Goal: Contribute content: Add original content to the website for others to see

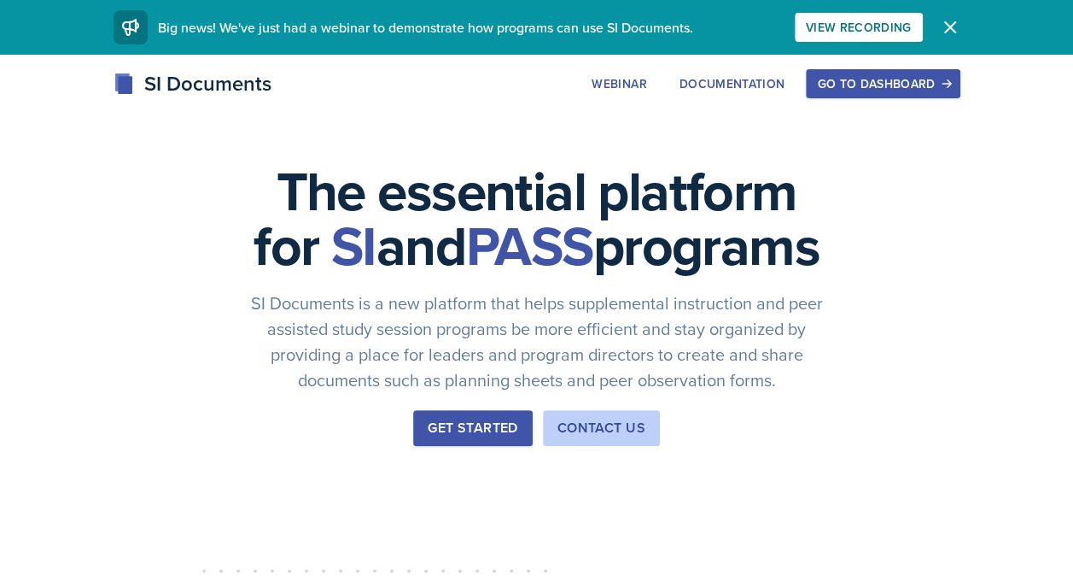
click at [911, 85] on div "Go to Dashboard" at bounding box center [883, 84] width 132 height 14
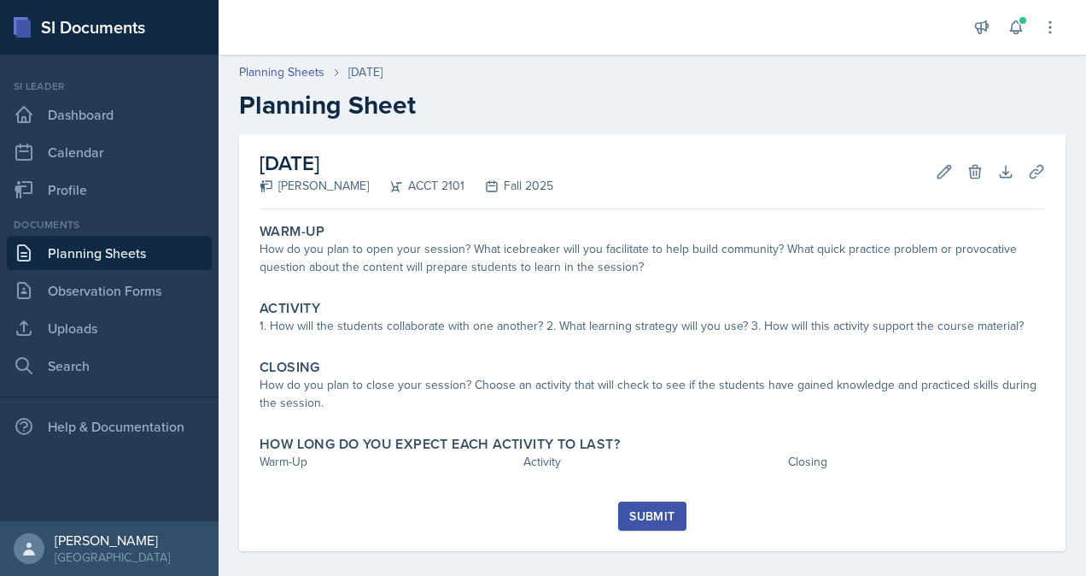
scroll to position [15, 0]
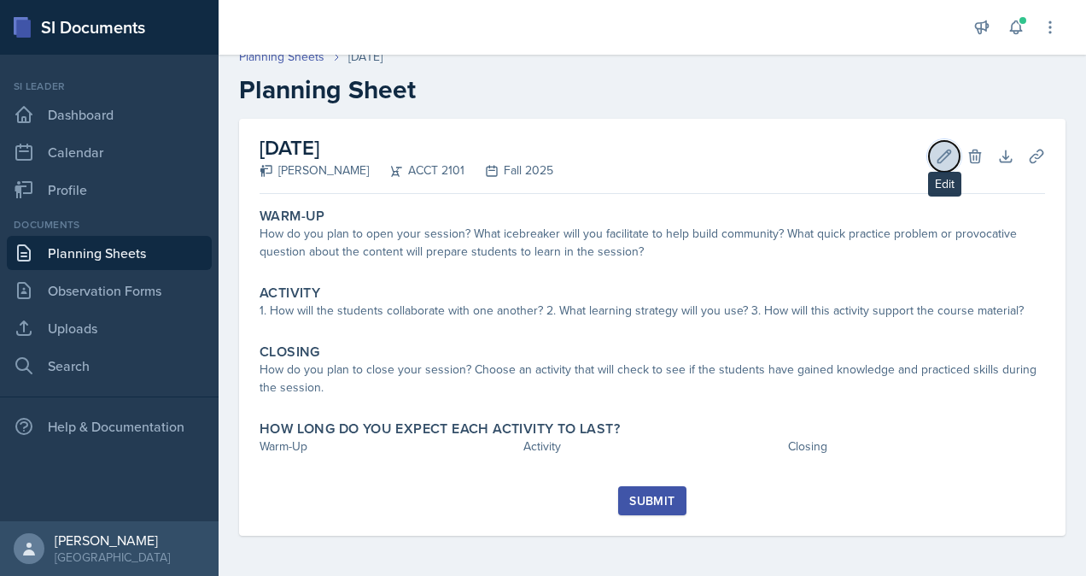
click at [929, 167] on button "Edit" at bounding box center [944, 156] width 31 height 31
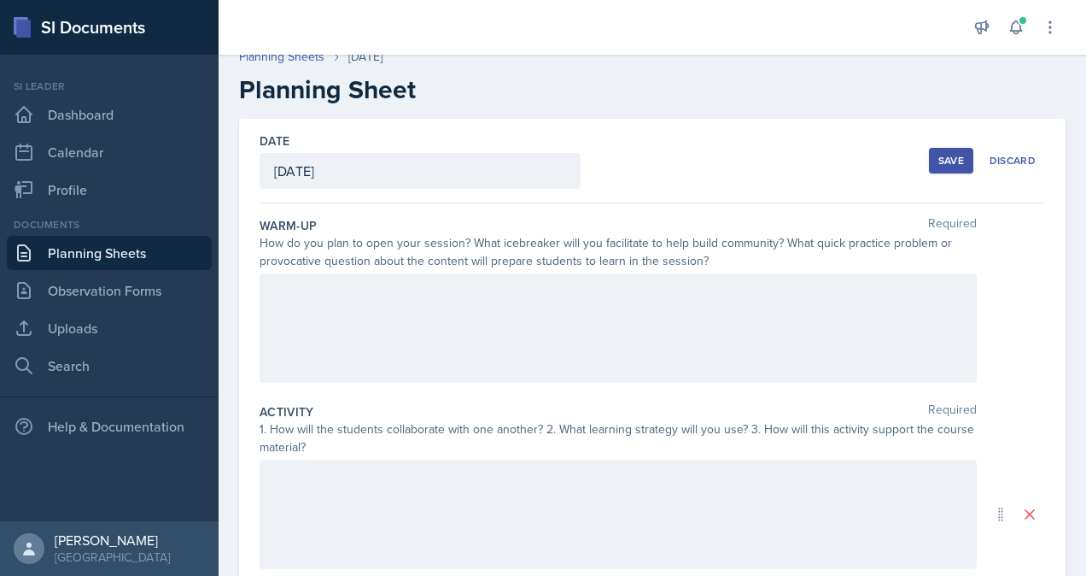
click at [490, 325] on div at bounding box center [618, 327] width 717 height 109
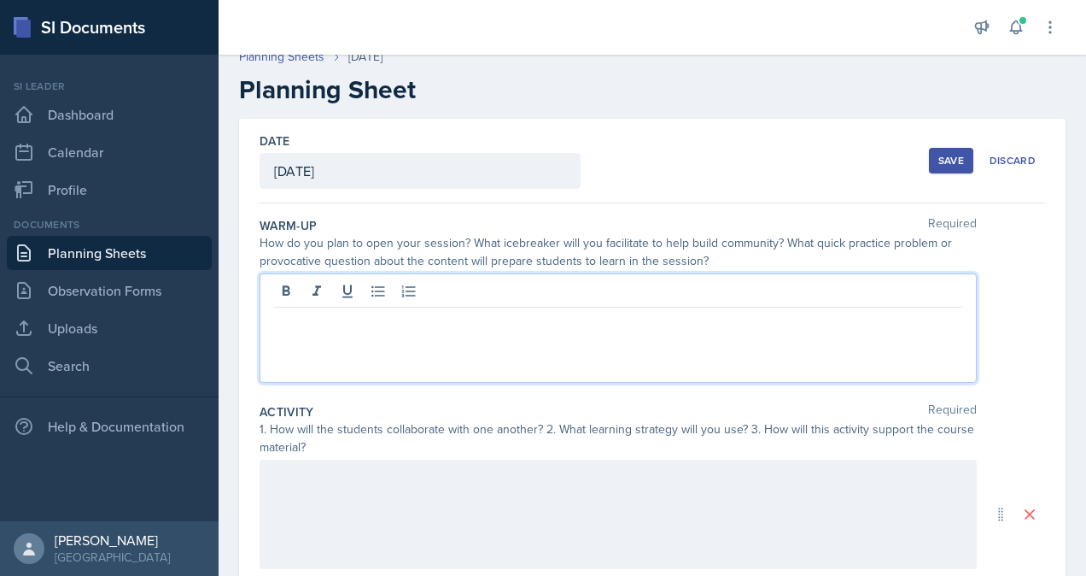
scroll to position [44, 0]
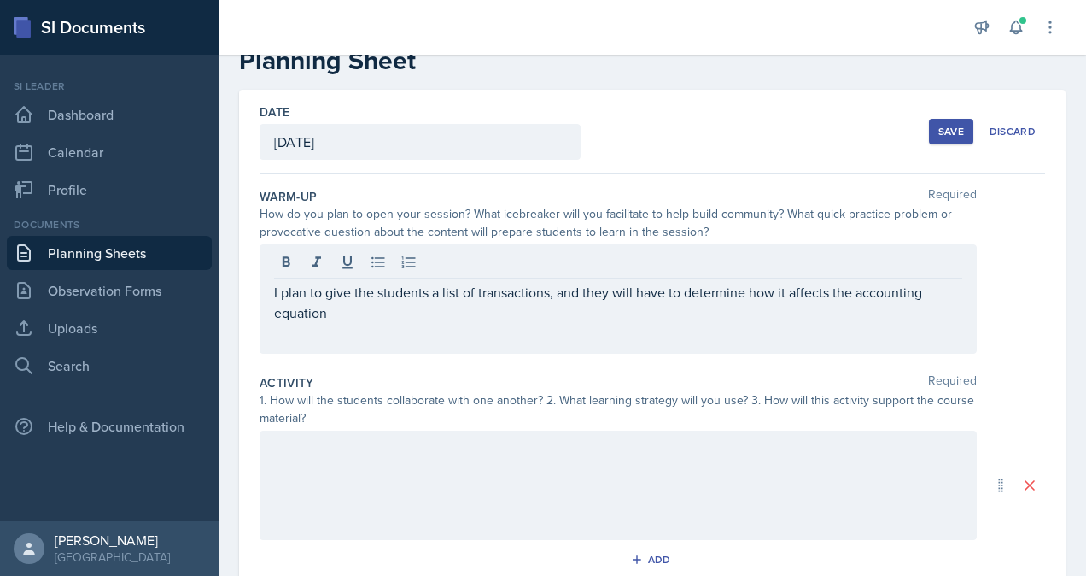
click at [610, 331] on div "I plan to give the students a list of transactions, and they will have to deter…" at bounding box center [618, 298] width 717 height 109
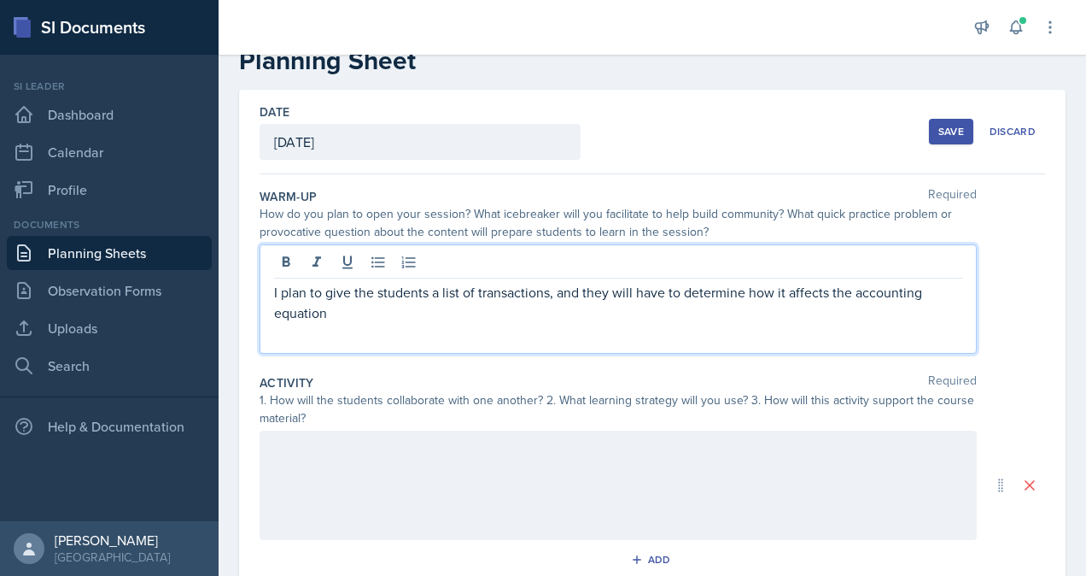
click at [342, 318] on p "I plan to give the students a list of transactions, and they will have to deter…" at bounding box center [618, 302] width 688 height 41
click at [533, 323] on div "I plan to give the students a list of cash flow activities, and they will have …" at bounding box center [618, 298] width 717 height 109
click at [524, 313] on p "I plan to give the students a list of cash flow activities, and they will have …" at bounding box center [618, 302] width 688 height 41
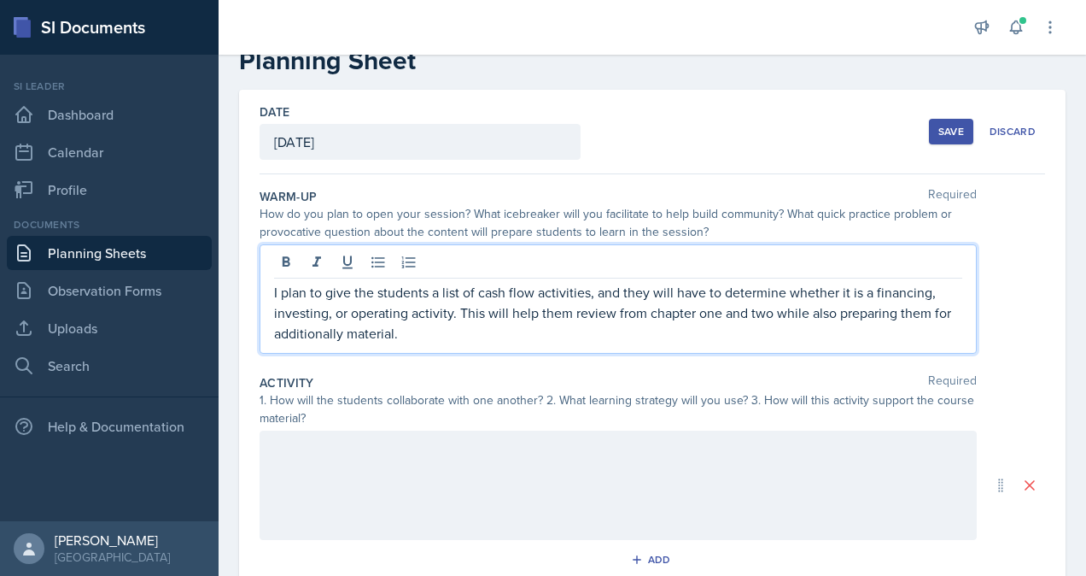
click at [512, 453] on div at bounding box center [618, 484] width 717 height 109
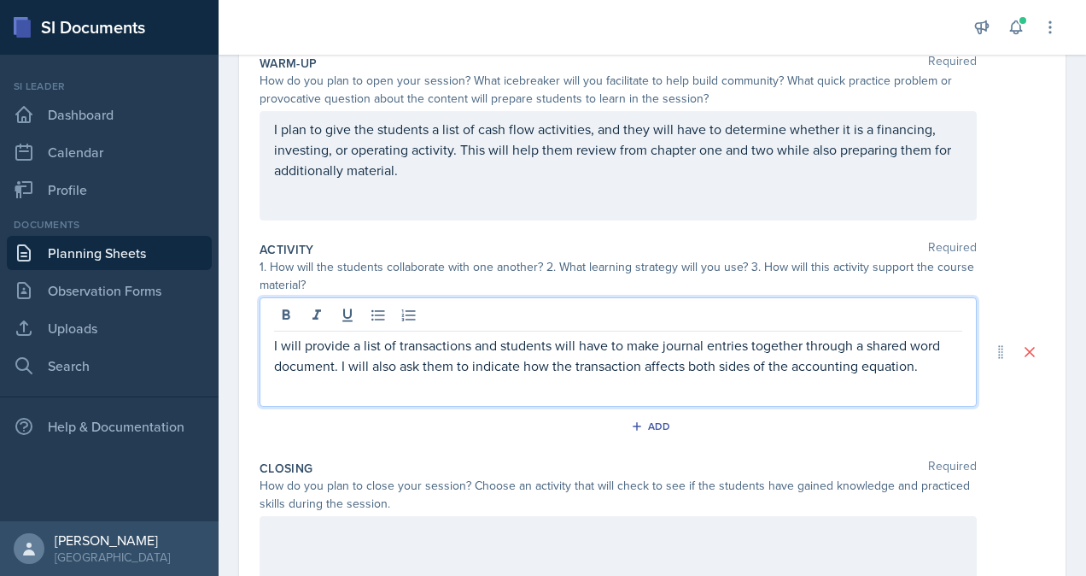
scroll to position [212, 0]
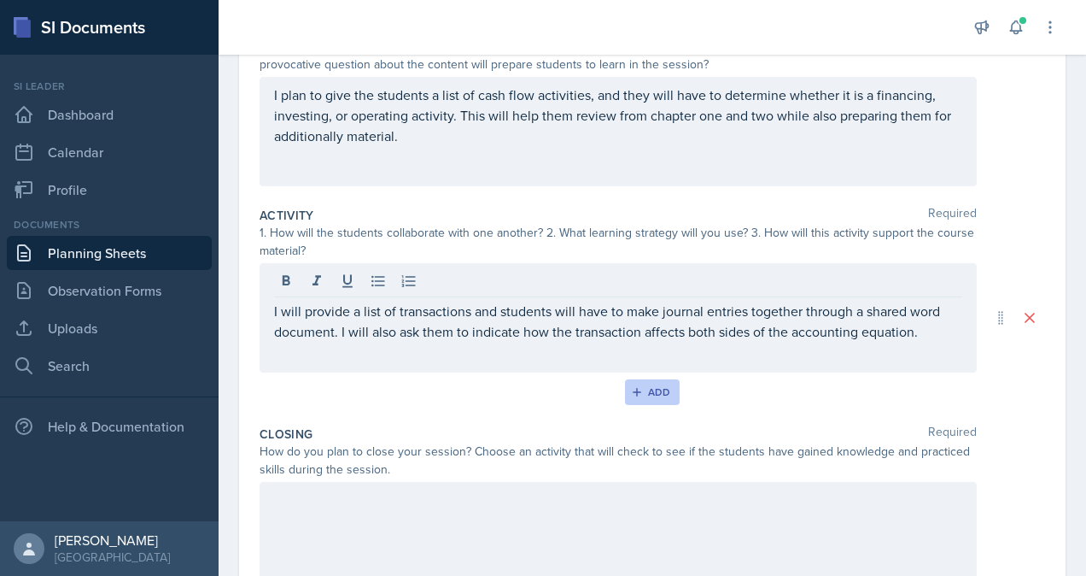
click at [643, 393] on div "Add" at bounding box center [653, 392] width 37 height 14
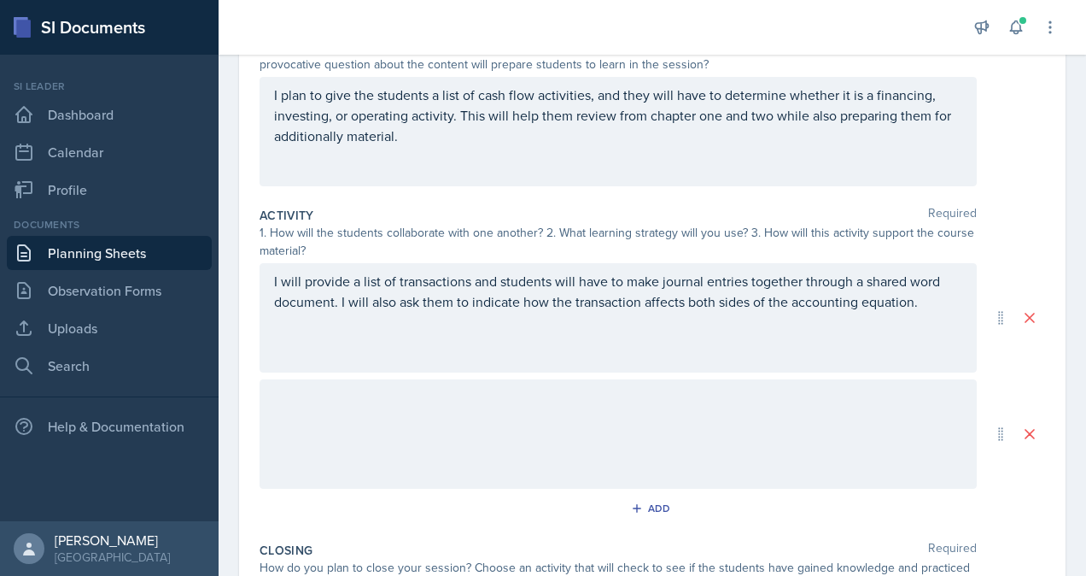
click at [555, 446] on div at bounding box center [618, 433] width 717 height 109
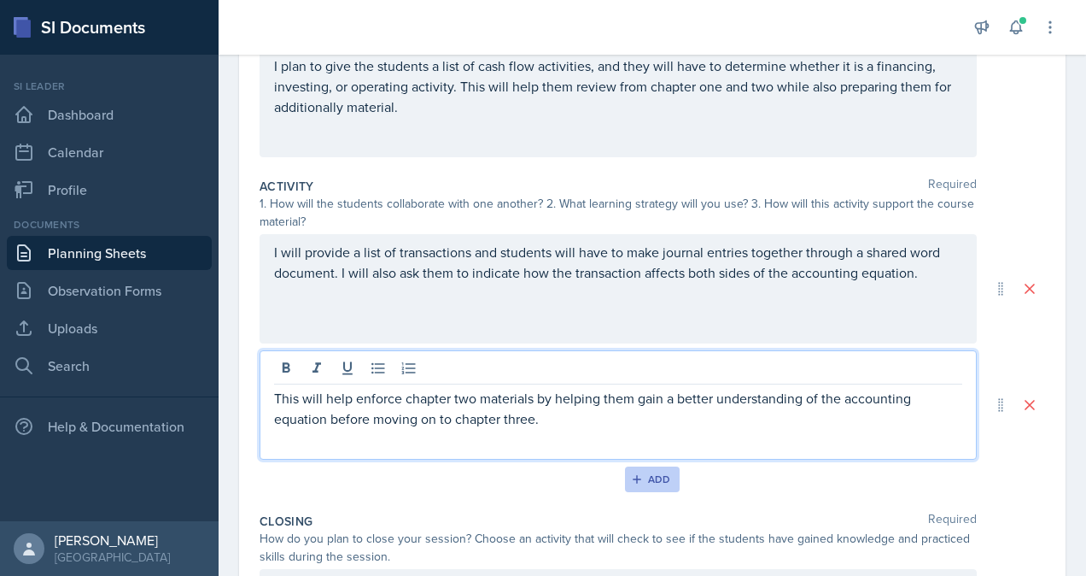
click at [644, 488] on button "Add" at bounding box center [653, 479] width 56 height 26
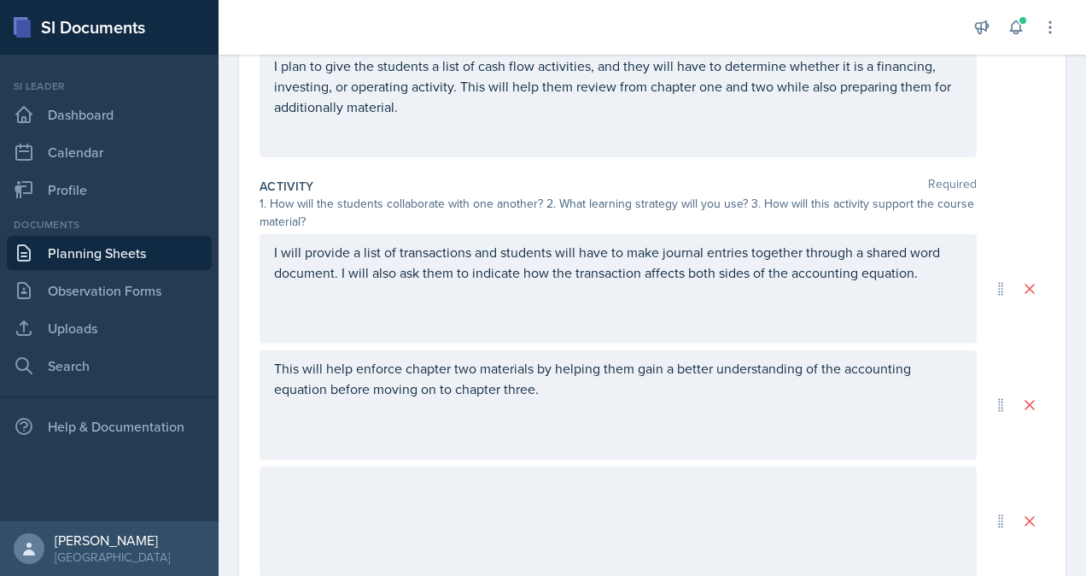
click at [604, 495] on div at bounding box center [618, 520] width 717 height 109
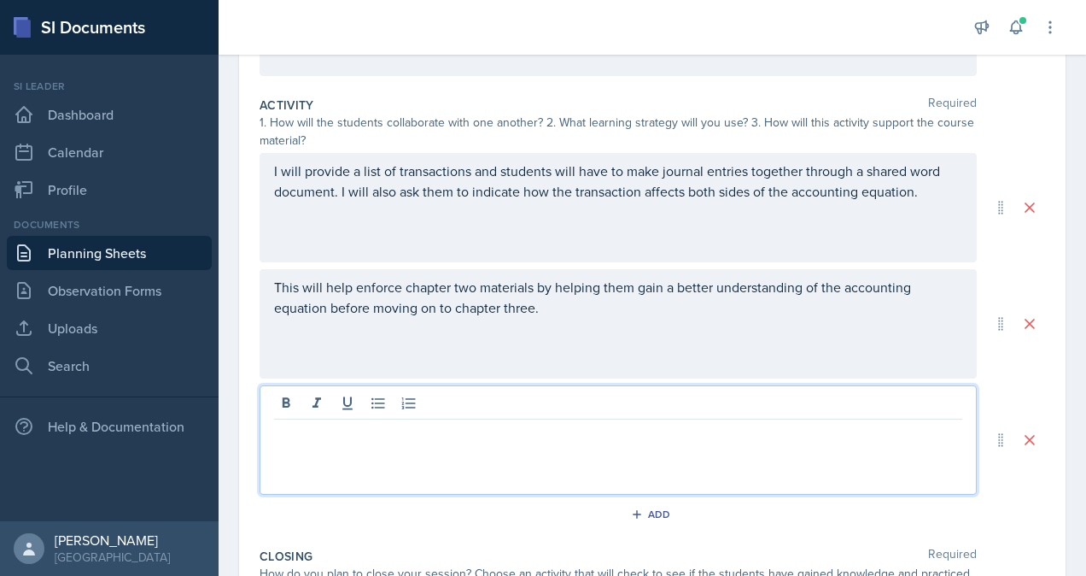
scroll to position [323, 0]
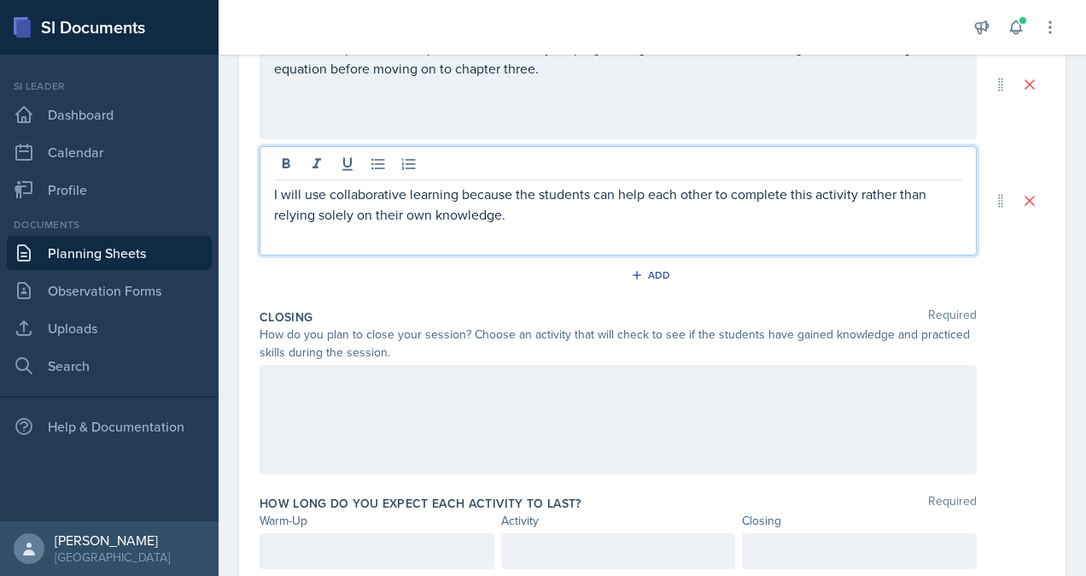
click at [523, 412] on div at bounding box center [618, 419] width 717 height 109
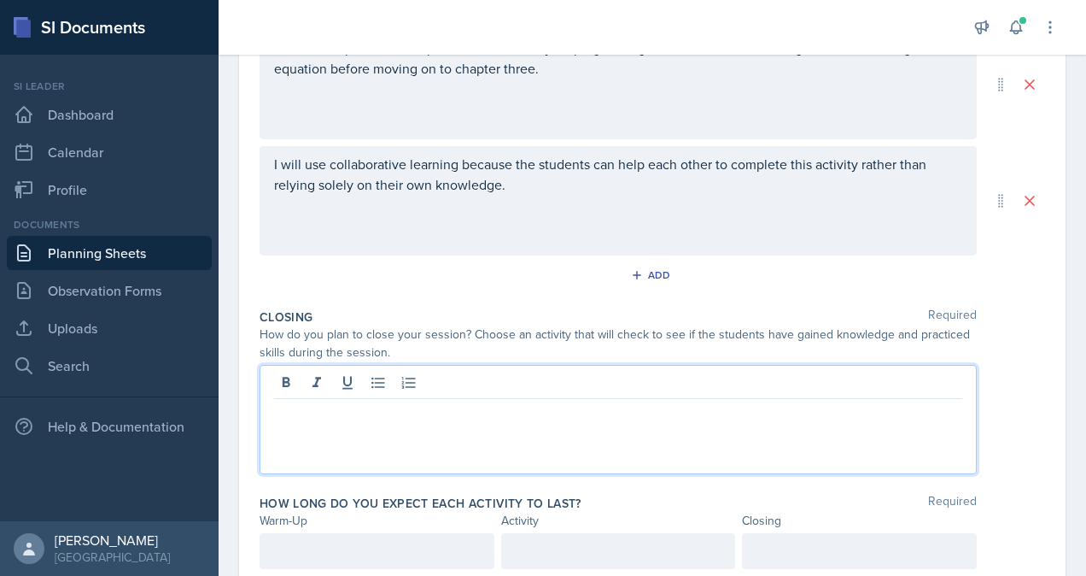
scroll to position [591, 0]
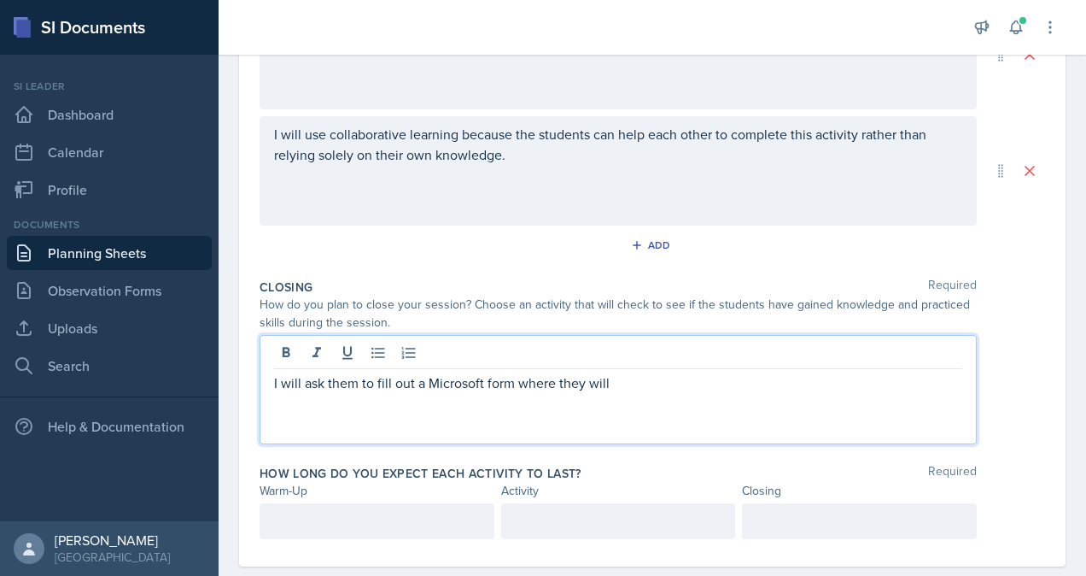
click at [611, 390] on p "I will ask them to fill out a Microsoft form where they will" at bounding box center [618, 382] width 688 height 20
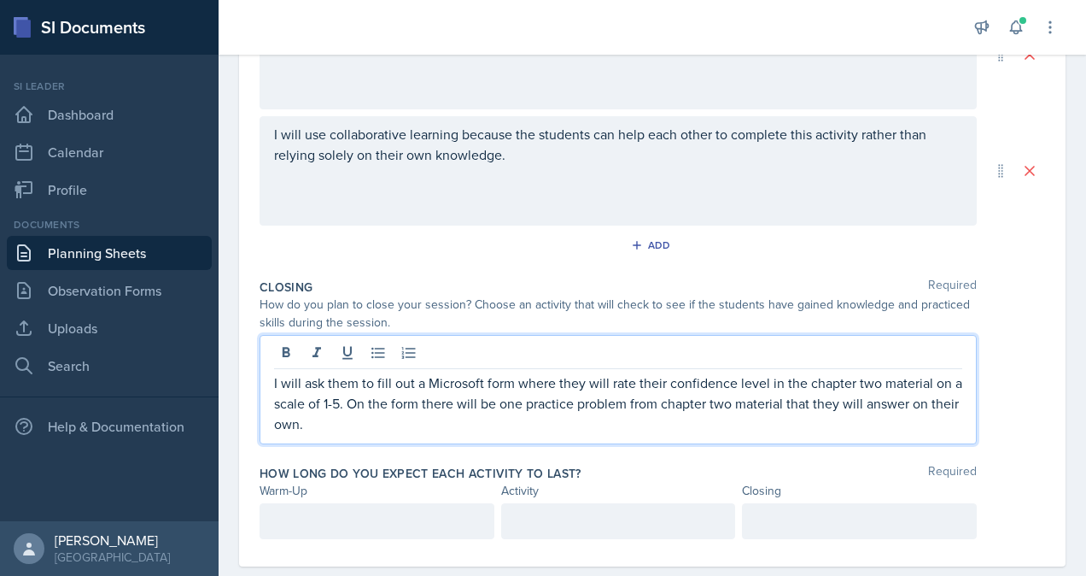
click at [356, 425] on p "I will ask them to fill out a Microsoft form where they will rate their confide…" at bounding box center [618, 402] width 688 height 61
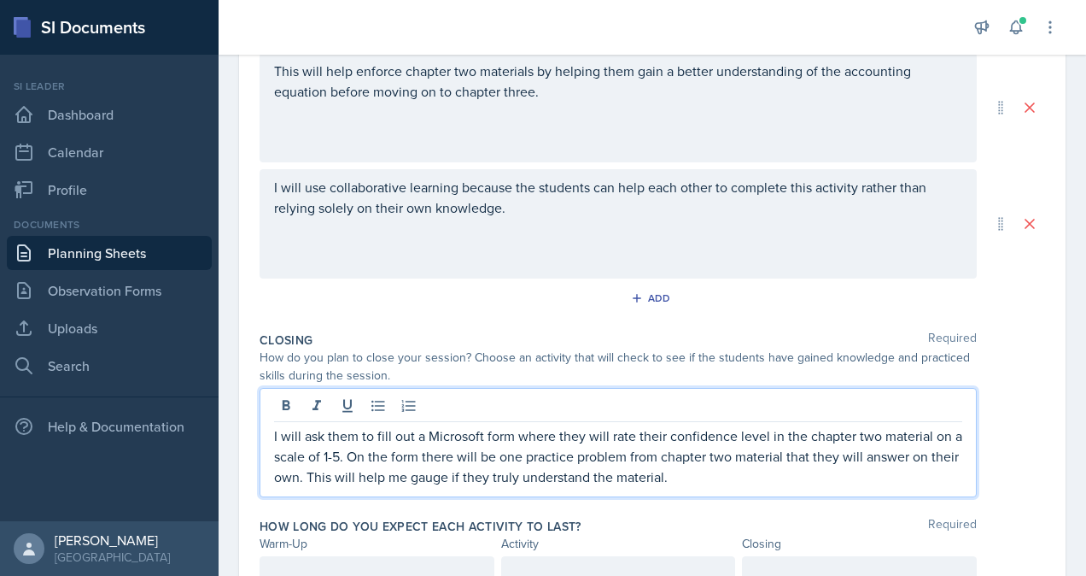
scroll to position [620, 0]
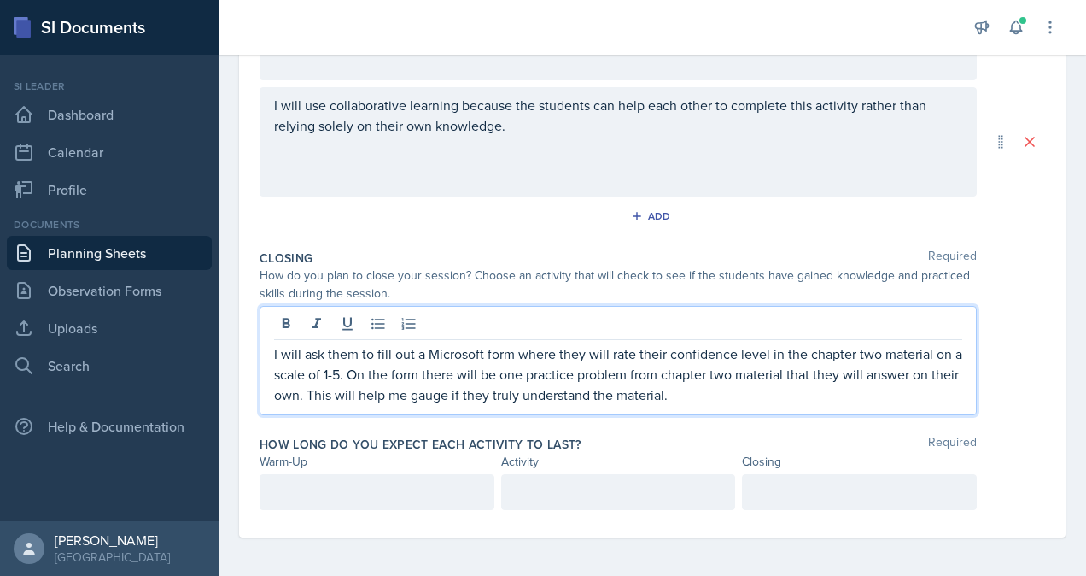
click at [625, 446] on div "How long do you expect each activity to last? Required" at bounding box center [653, 444] width 786 height 17
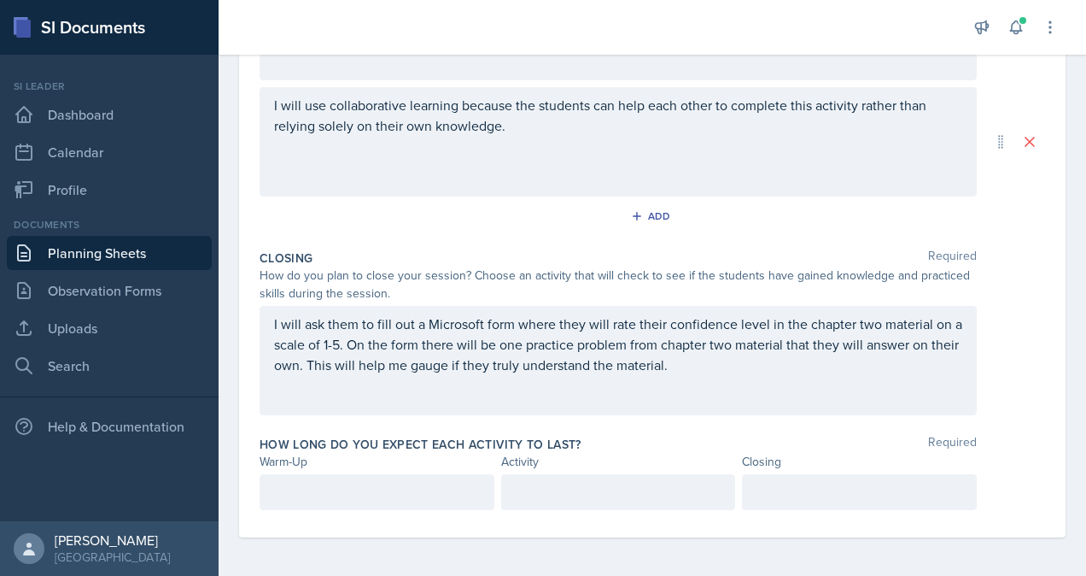
click at [444, 488] on div at bounding box center [377, 492] width 235 height 36
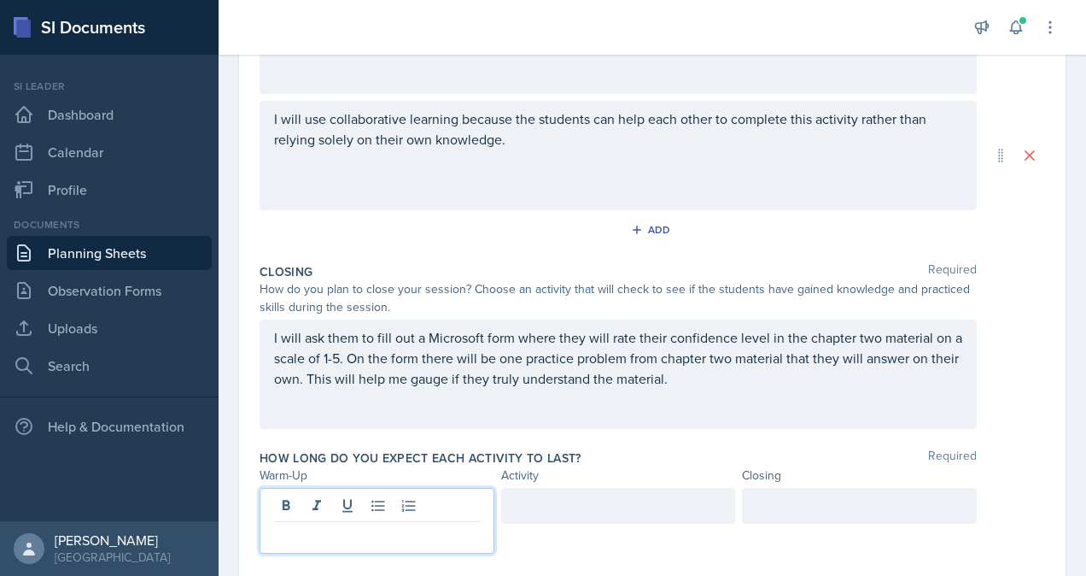
scroll to position [650, 0]
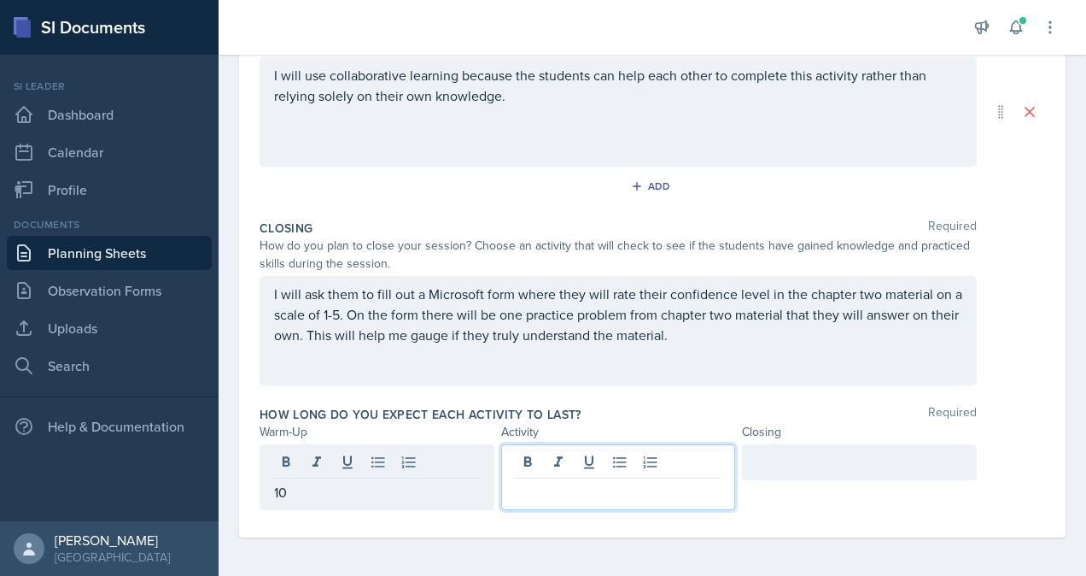
click at [540, 461] on div at bounding box center [618, 477] width 235 height 66
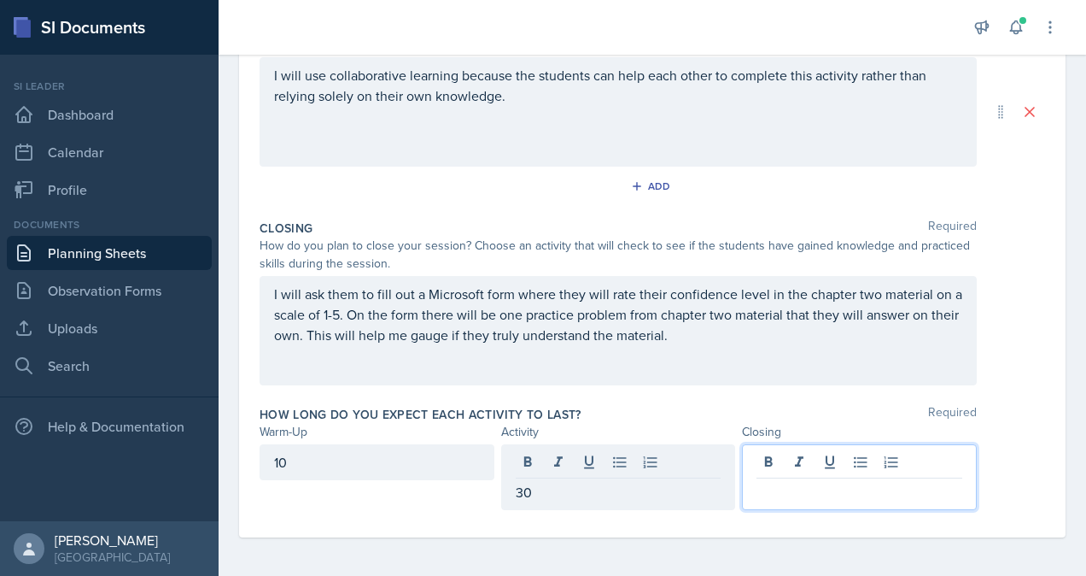
click at [783, 461] on div at bounding box center [859, 477] width 235 height 66
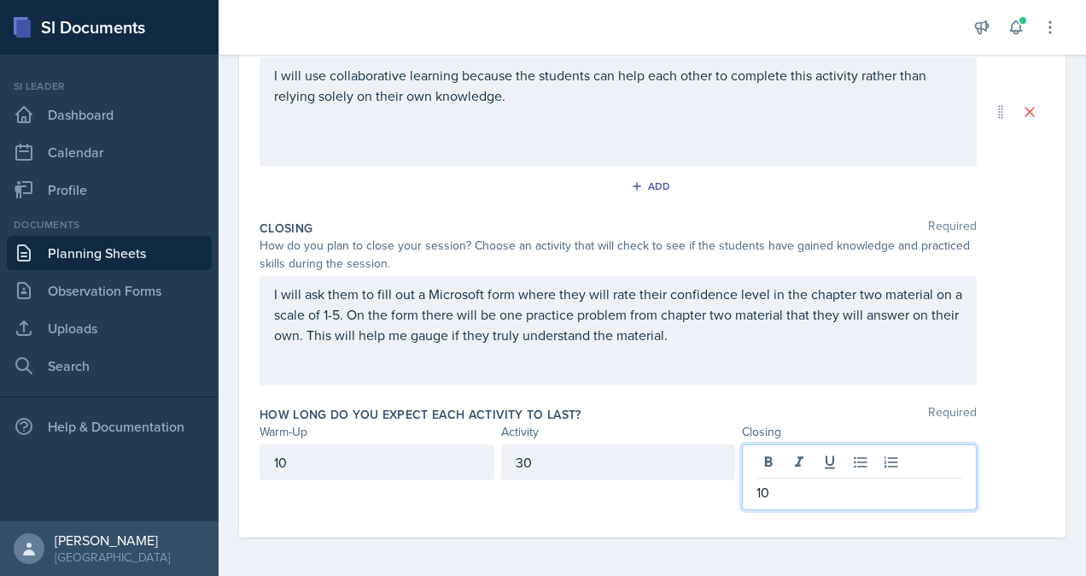
click at [1013, 416] on div "How long do you expect each activity to last? Required" at bounding box center [653, 414] width 786 height 17
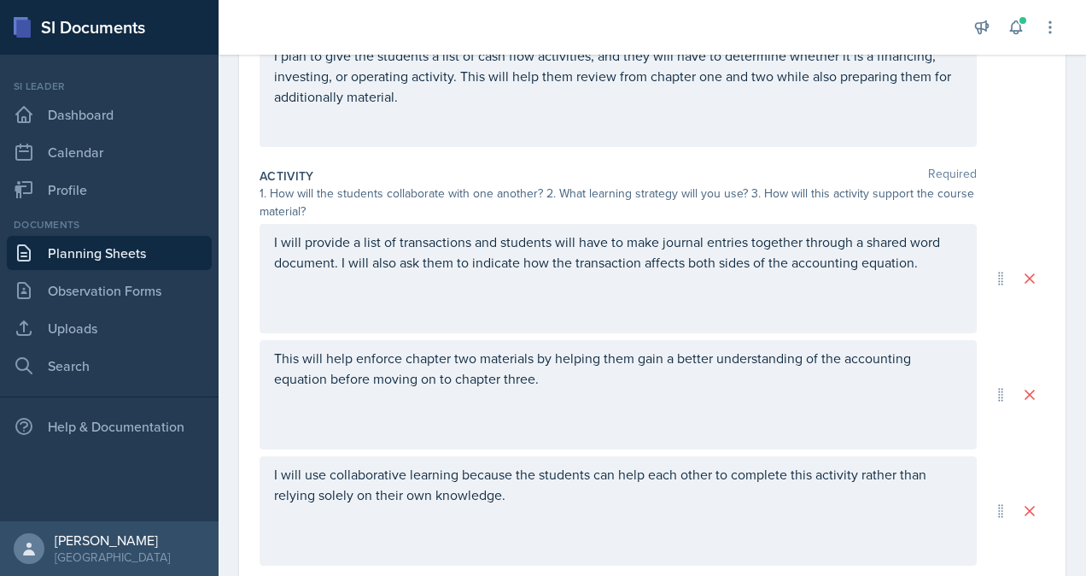
scroll to position [0, 0]
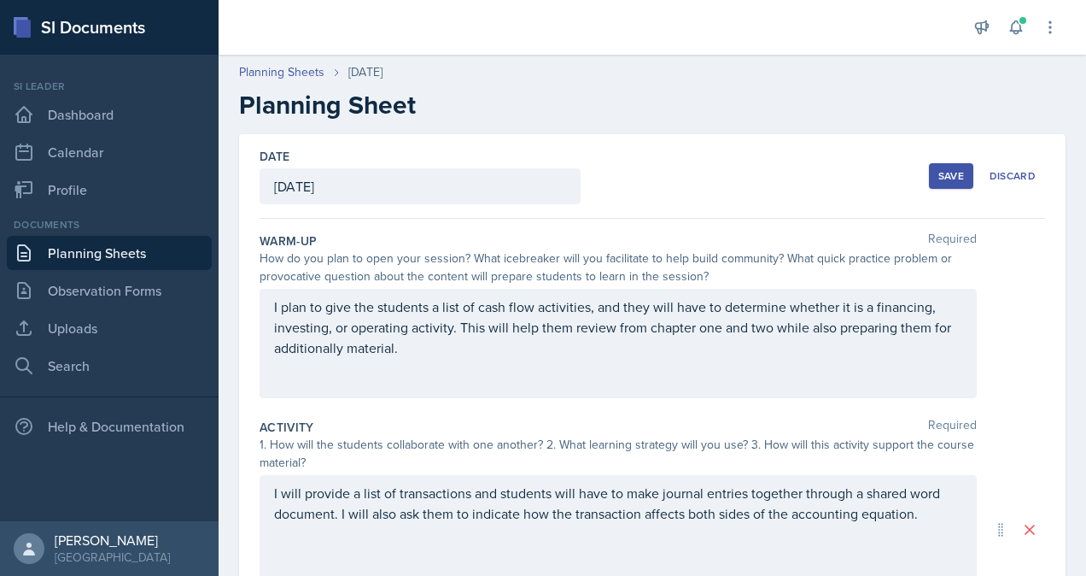
click at [945, 181] on div "Save" at bounding box center [952, 176] width 26 height 14
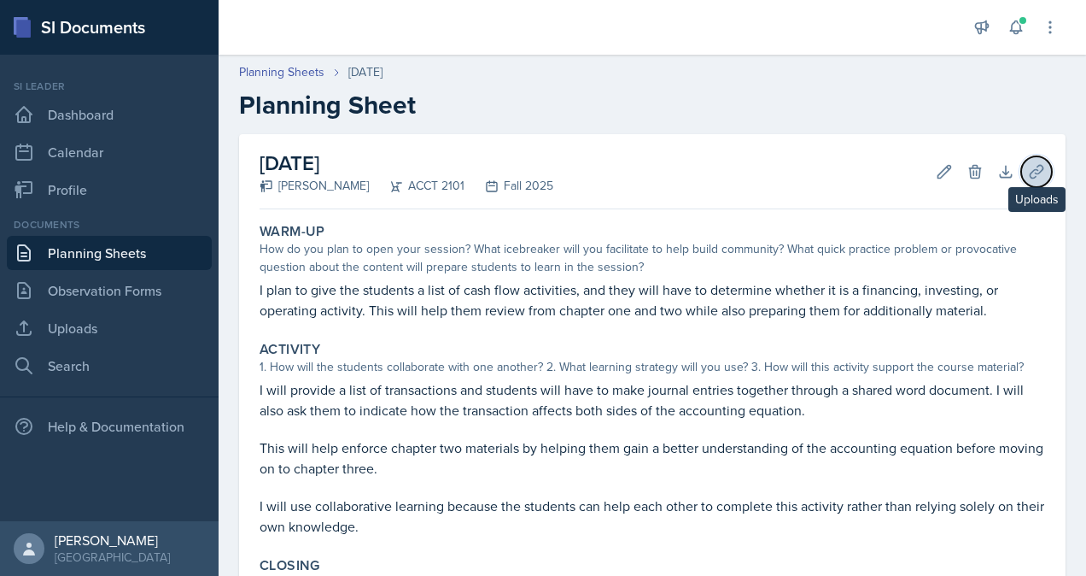
click at [1021, 182] on button "Uploads" at bounding box center [1036, 171] width 31 height 31
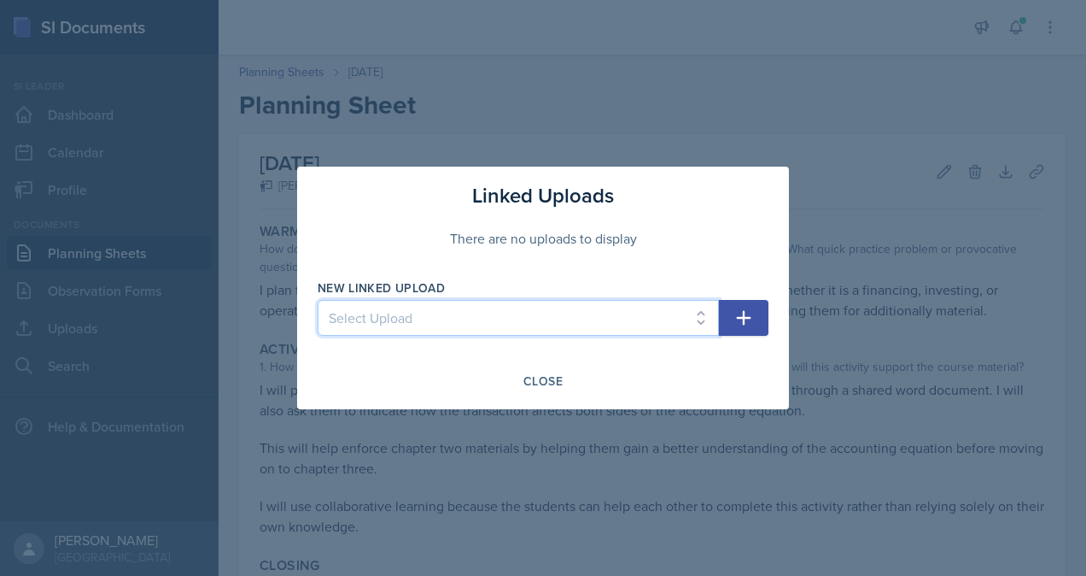
click at [675, 318] on select "Select Upload practice problem Collaborative White board Accounting equation Ca…" at bounding box center [518, 318] width 401 height 36
select select "62ad4775-25db-41ab-b8c7-392f7315674d"
click at [318, 300] on select "Select Upload practice problem Collaborative White board Accounting equation Ca…" at bounding box center [518, 318] width 401 height 36
click at [741, 321] on icon "button" at bounding box center [744, 317] width 20 height 20
select select
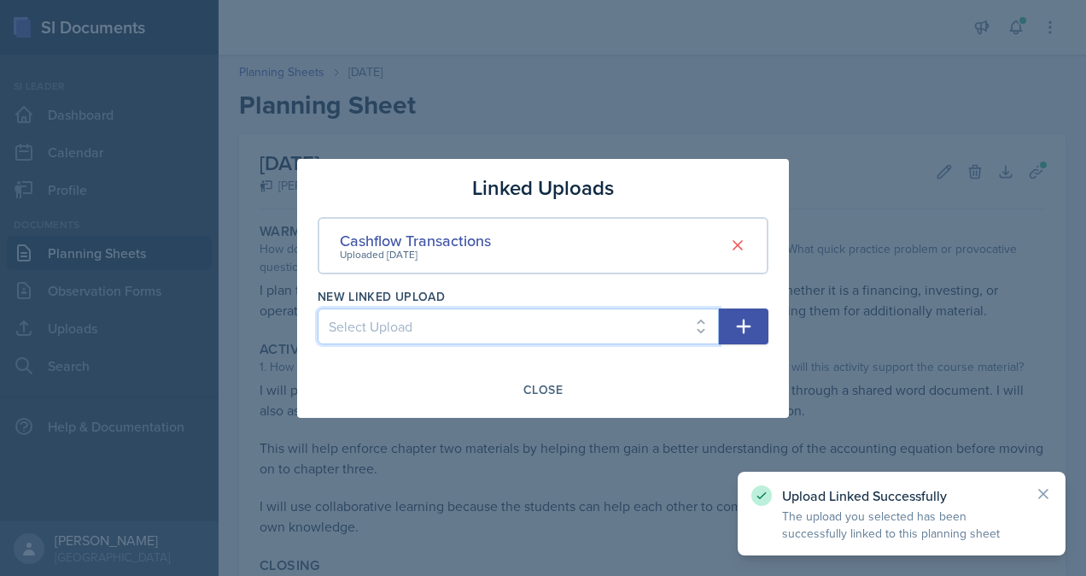
click at [538, 333] on select "Select Upload practice problem Collaborative White board Accounting equation" at bounding box center [518, 326] width 401 height 36
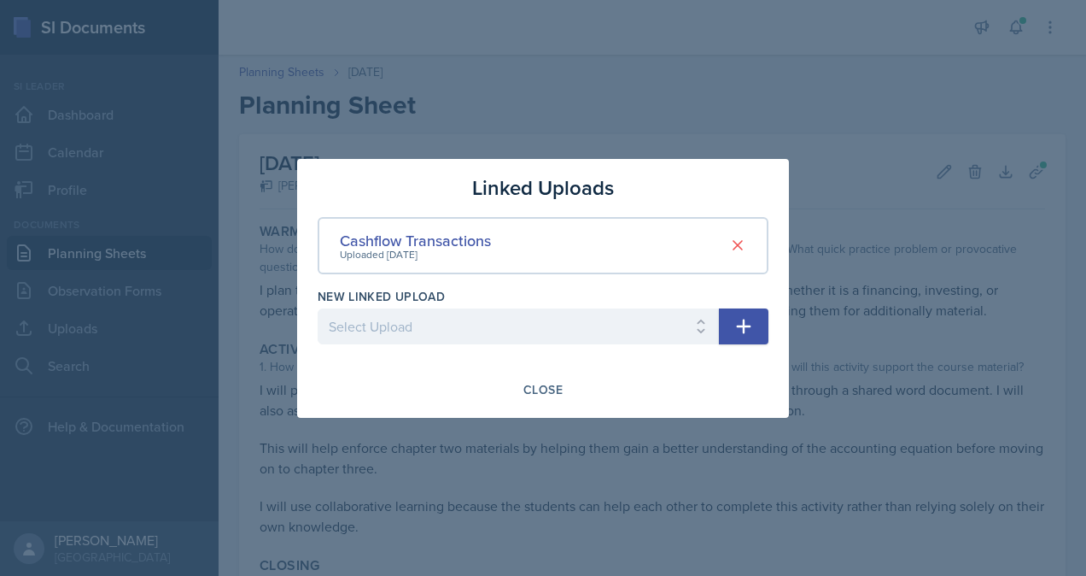
click at [760, 179] on div "Linked Uploads" at bounding box center [543, 188] width 451 height 31
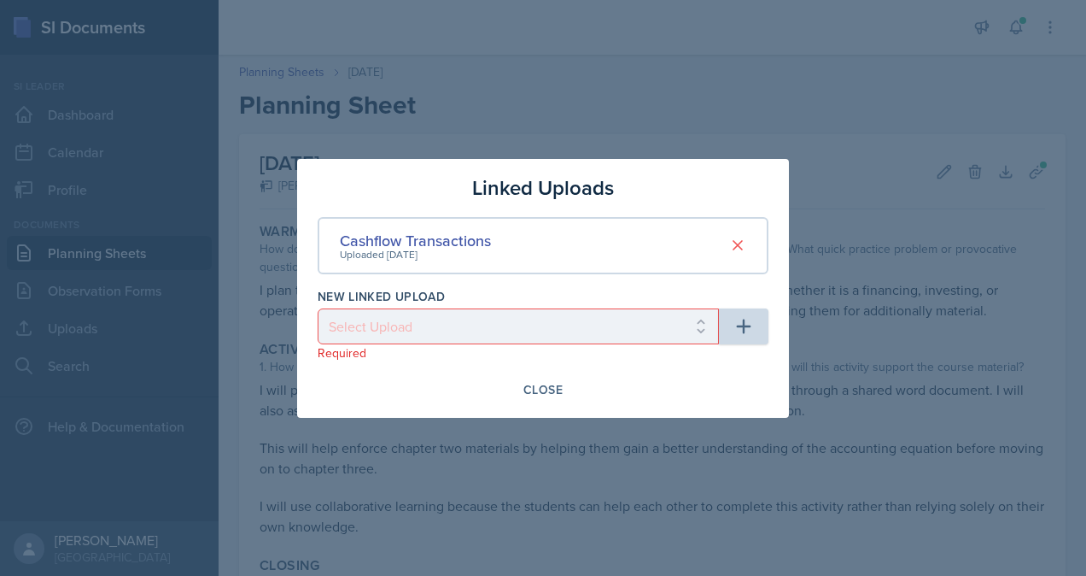
click at [810, 193] on div at bounding box center [543, 288] width 1086 height 576
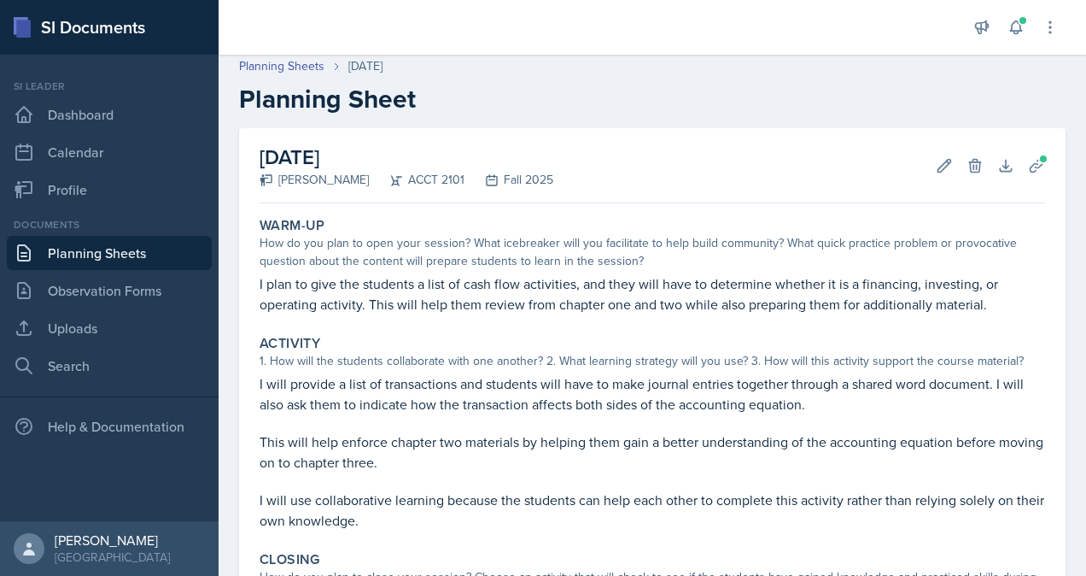
scroll to position [5, 0]
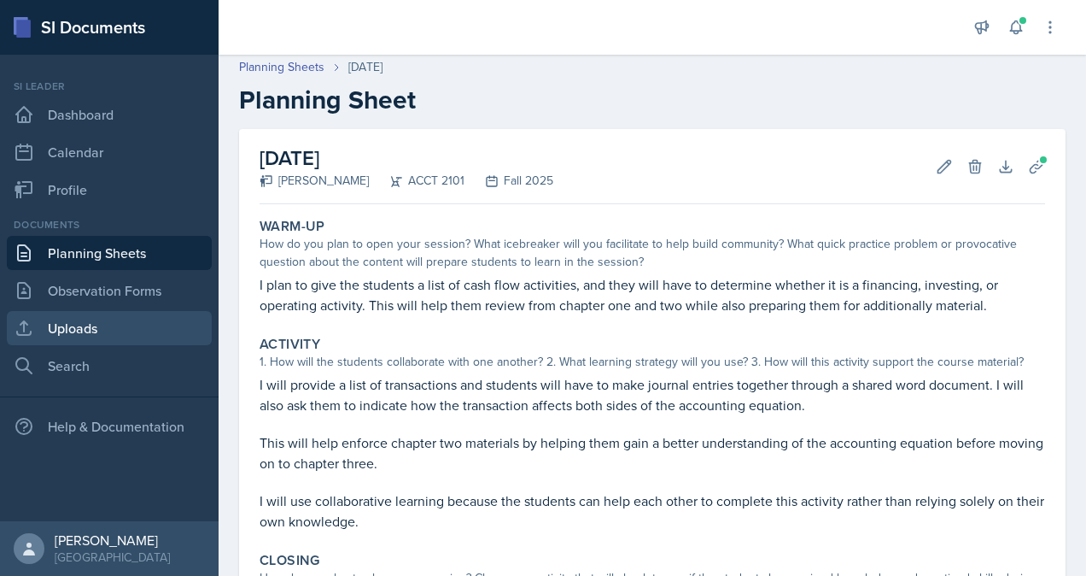
click at [116, 325] on link "Uploads" at bounding box center [109, 328] width 205 height 34
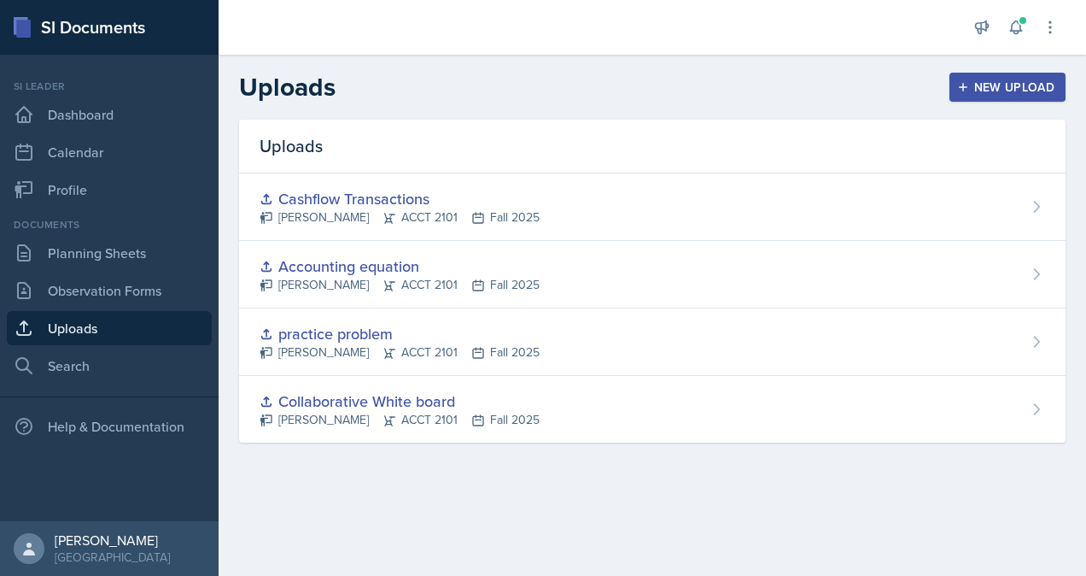
click at [1028, 87] on div "New Upload" at bounding box center [1008, 87] width 95 height 14
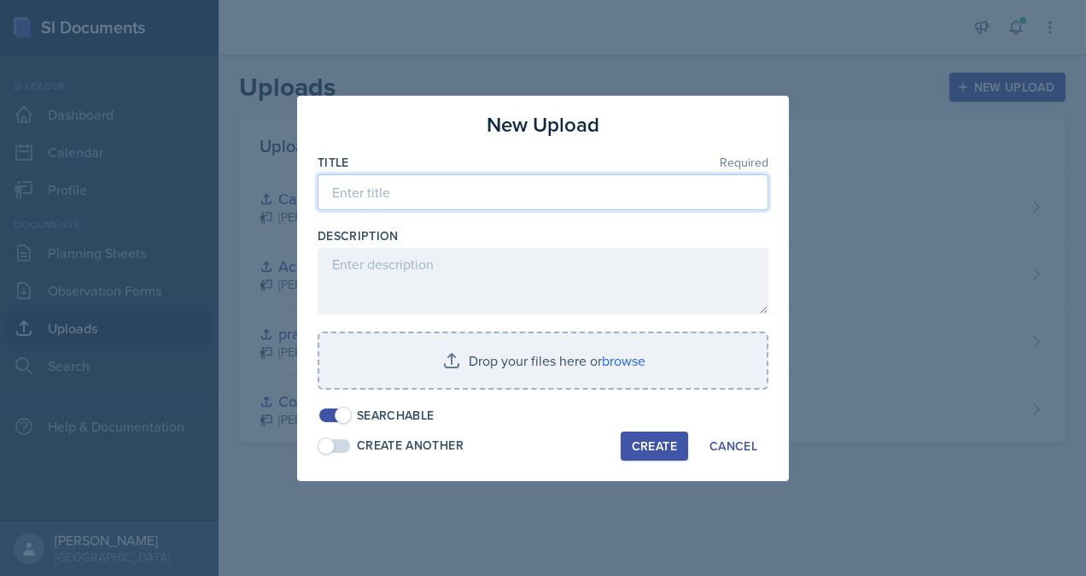
click at [529, 202] on input at bounding box center [543, 192] width 451 height 36
type input "Journal entries"
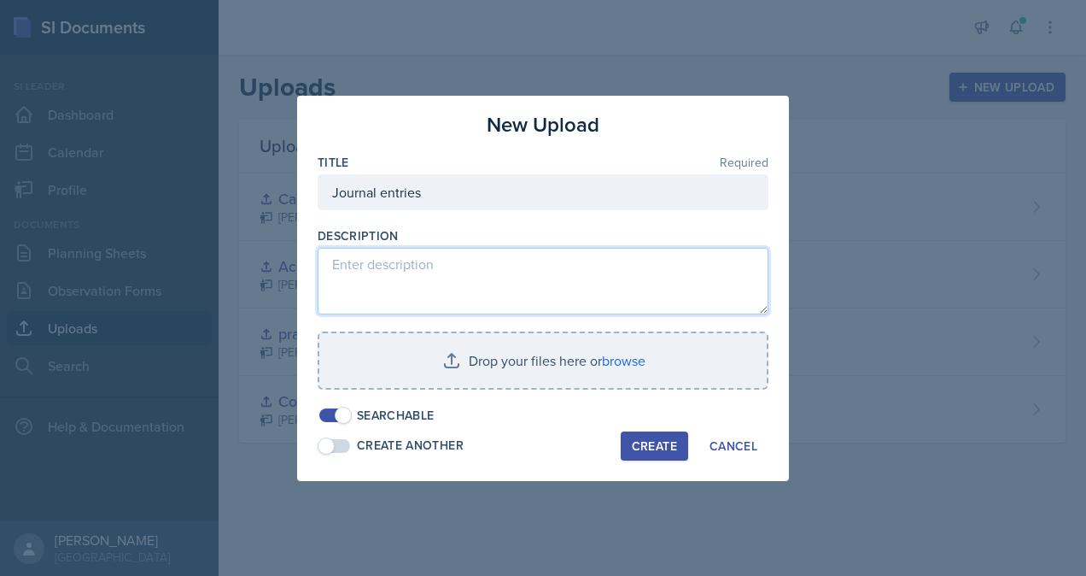
click at [490, 263] on textarea at bounding box center [543, 281] width 451 height 67
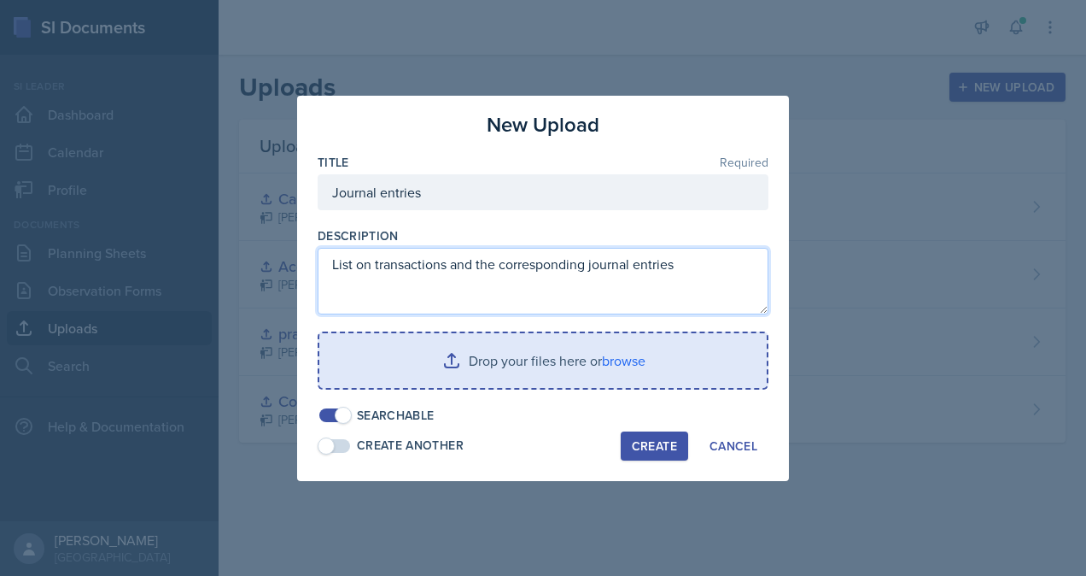
type textarea "List on transactions and the corresponding journal entries"
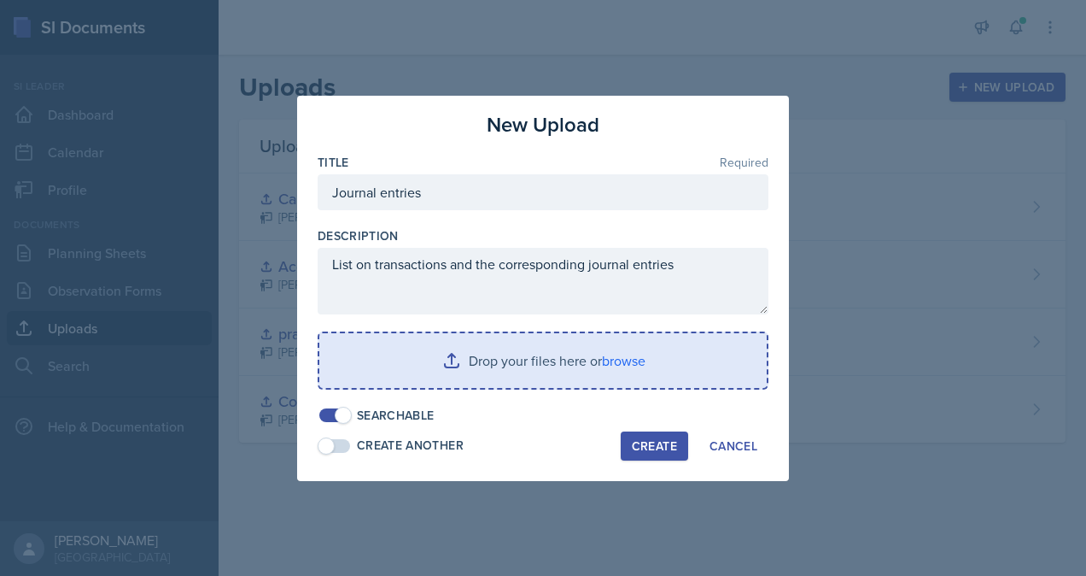
click at [453, 367] on input "file" at bounding box center [543, 360] width 448 height 55
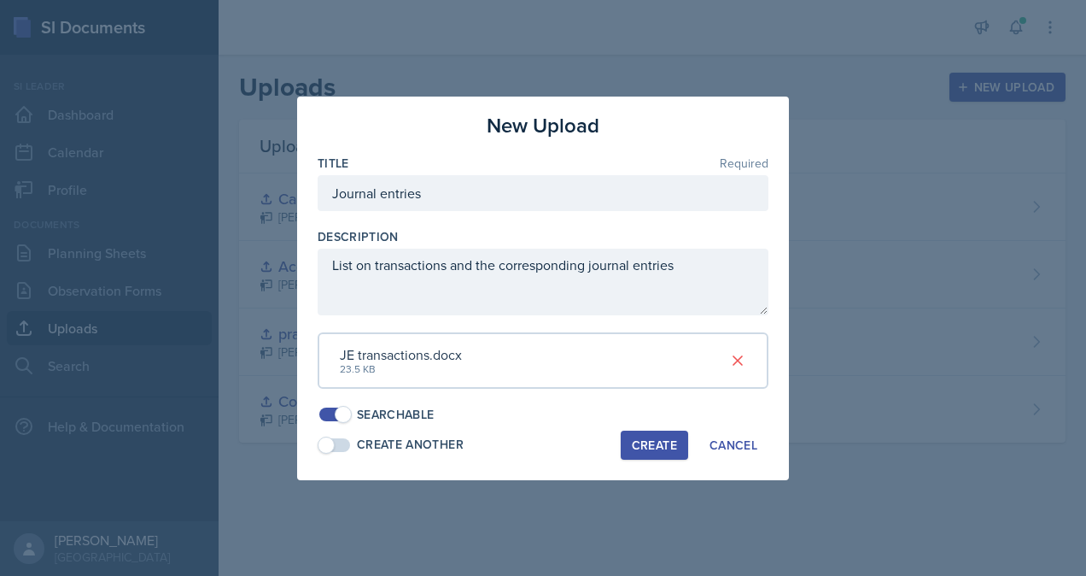
click at [664, 446] on div "Create" at bounding box center [654, 445] width 45 height 14
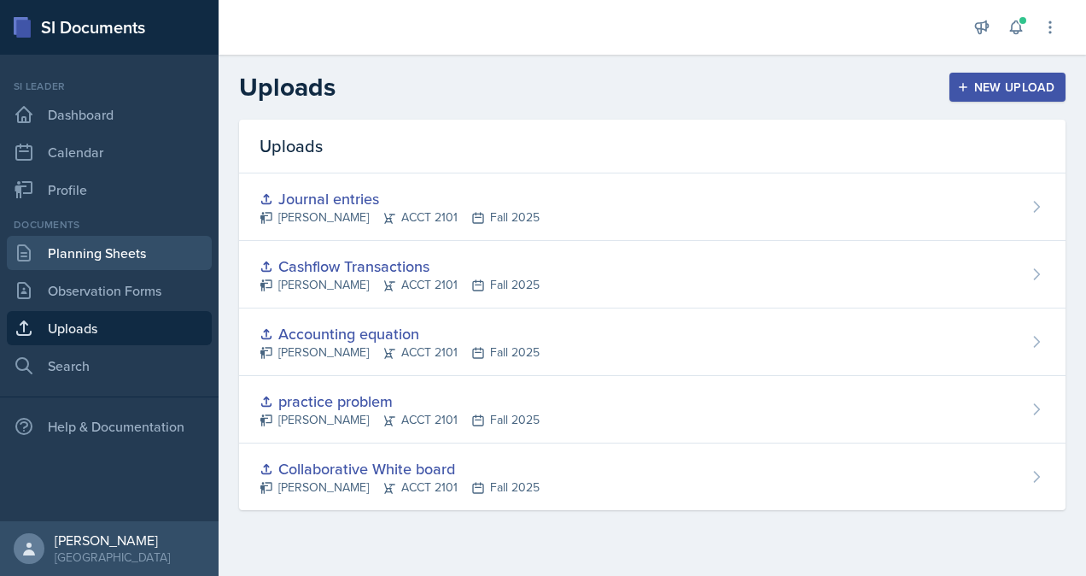
click at [173, 261] on link "Planning Sheets" at bounding box center [109, 253] width 205 height 34
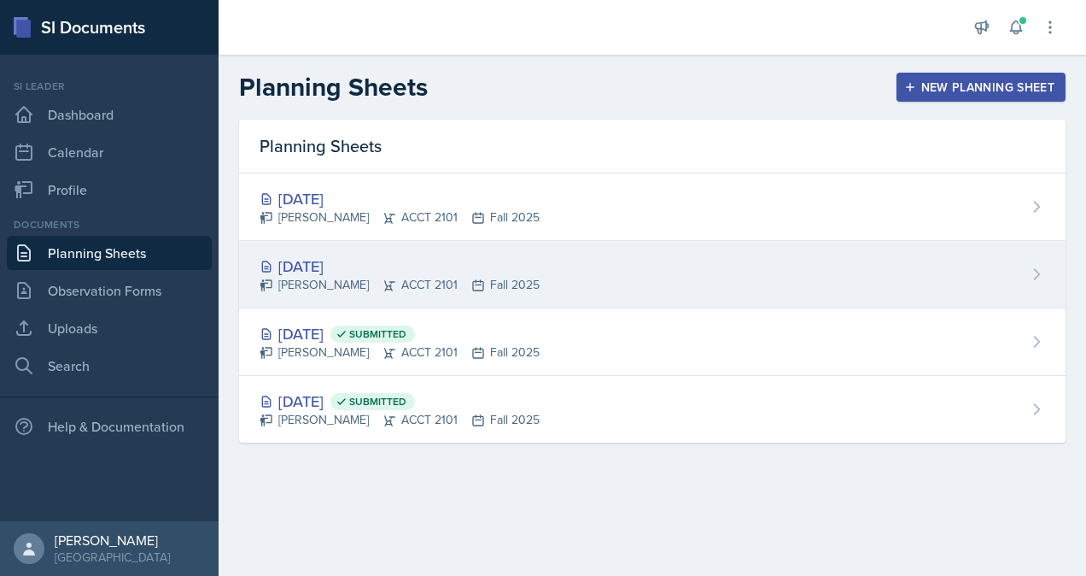
click at [451, 278] on div "[PERSON_NAME] ACCT 2101 Fall 2025" at bounding box center [400, 285] width 280 height 18
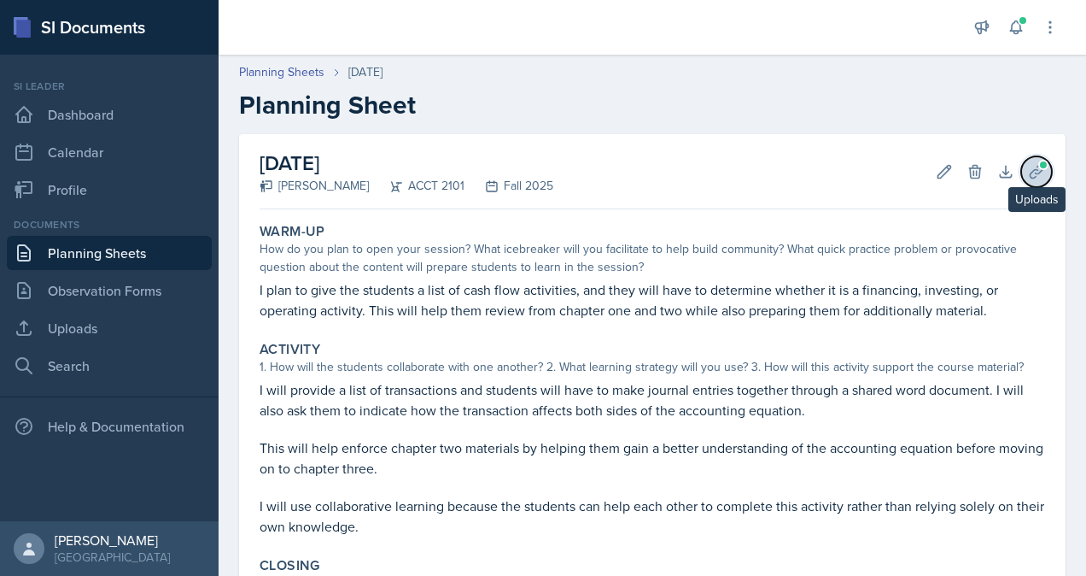
click at [1023, 183] on button "Uploads" at bounding box center [1036, 171] width 31 height 31
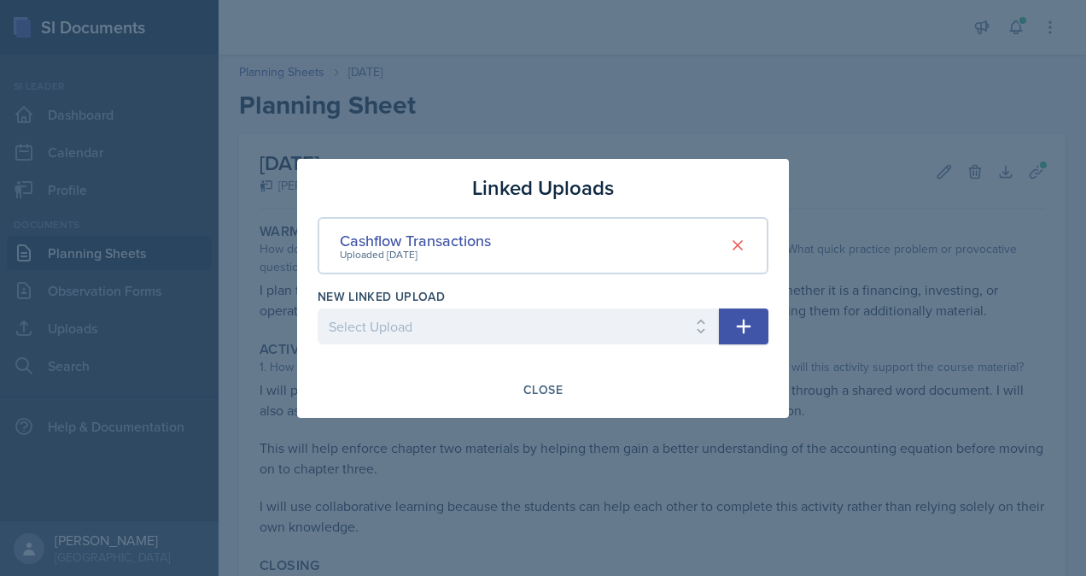
click at [746, 323] on icon "button" at bounding box center [744, 326] width 20 height 20
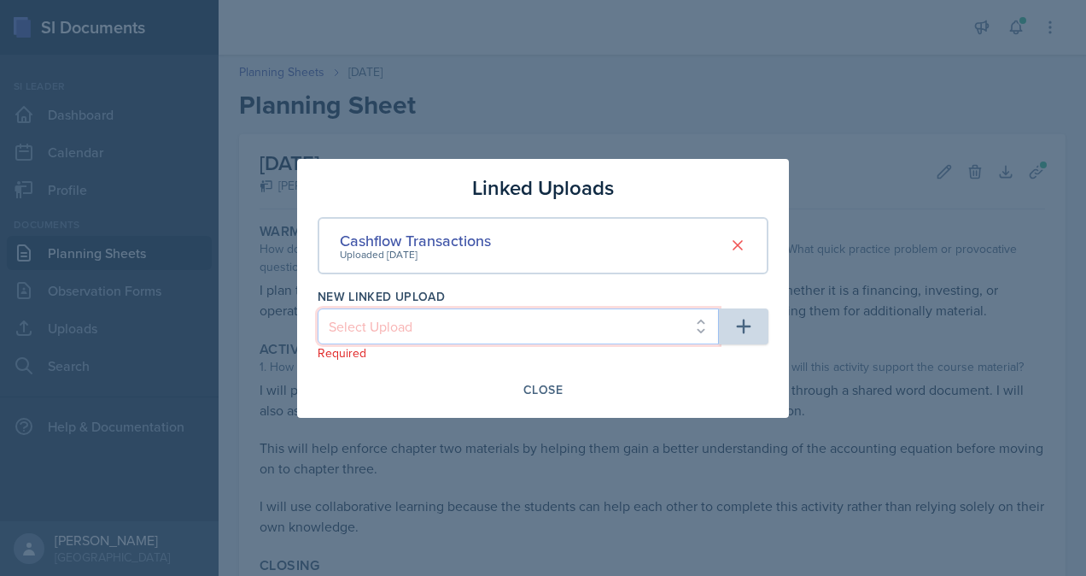
click at [671, 335] on select "Select Upload practice problem Collaborative White board Accounting equation Jo…" at bounding box center [518, 326] width 401 height 36
select select "ad4b225d-06c3-49b3-be05-2b9cd501f351"
click at [318, 308] on select "Select Upload practice problem Collaborative White board Accounting equation Jo…" at bounding box center [518, 326] width 401 height 36
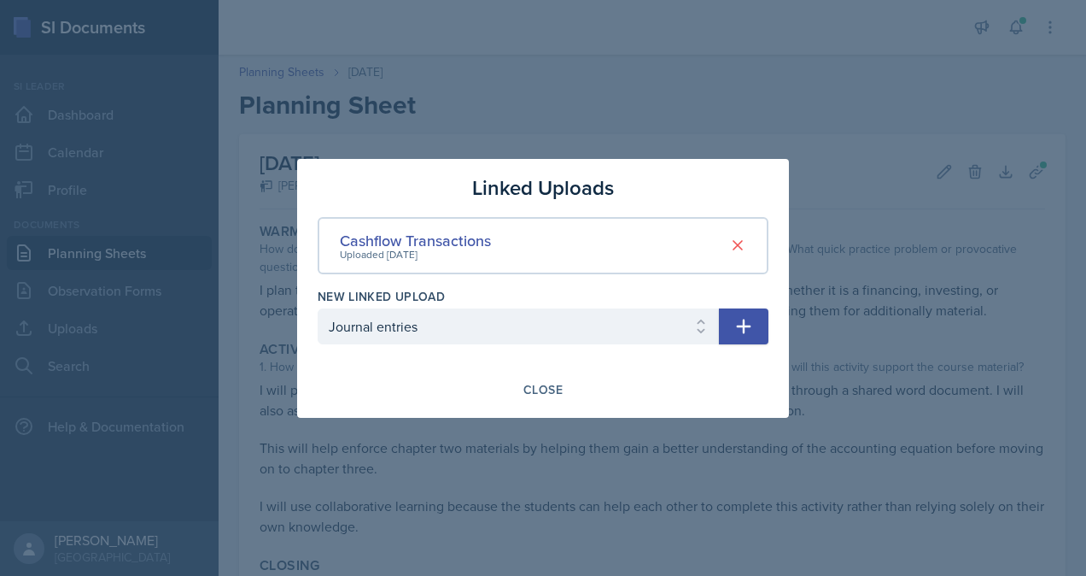
click at [746, 323] on icon "button" at bounding box center [744, 326] width 20 height 20
select select
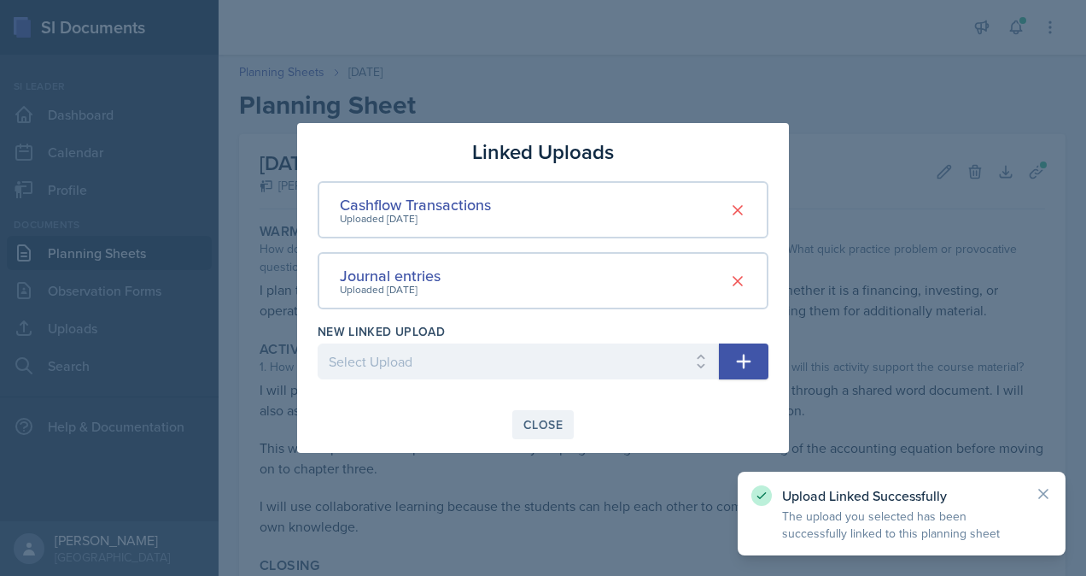
click at [554, 418] on div "Close" at bounding box center [543, 425] width 39 height 14
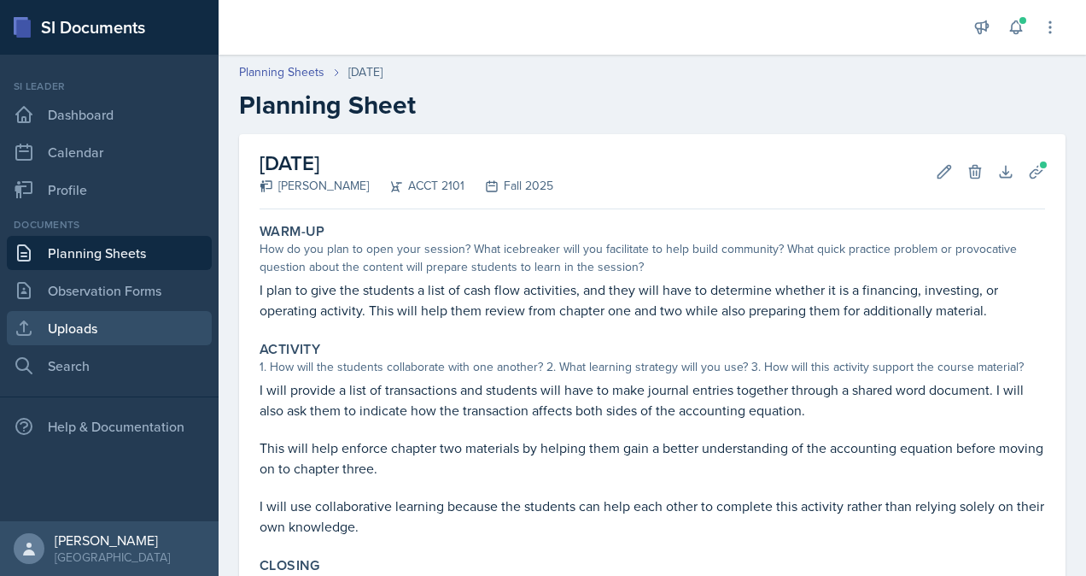
click at [86, 322] on link "Uploads" at bounding box center [109, 328] width 205 height 34
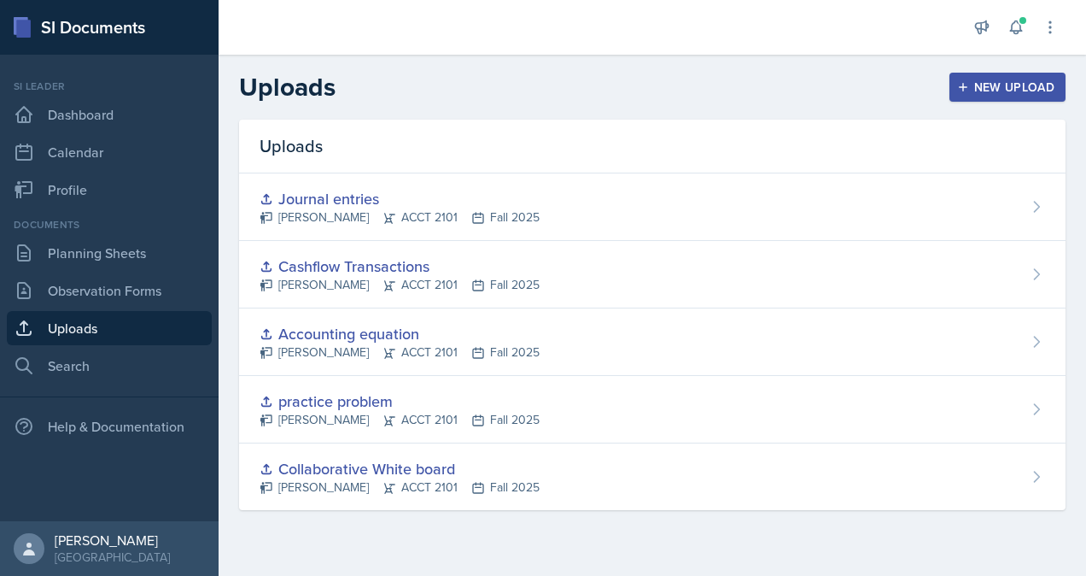
click at [996, 82] on div "New Upload" at bounding box center [1008, 87] width 95 height 14
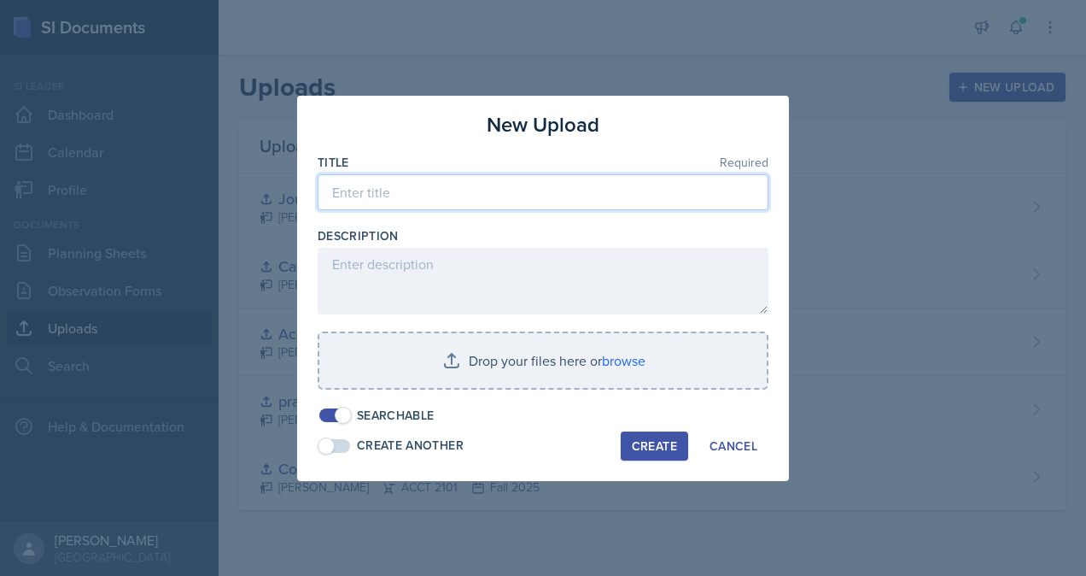
click at [521, 191] on input at bounding box center [543, 192] width 451 height 36
type input "f"
type input "P"
type input "Exit ticket"
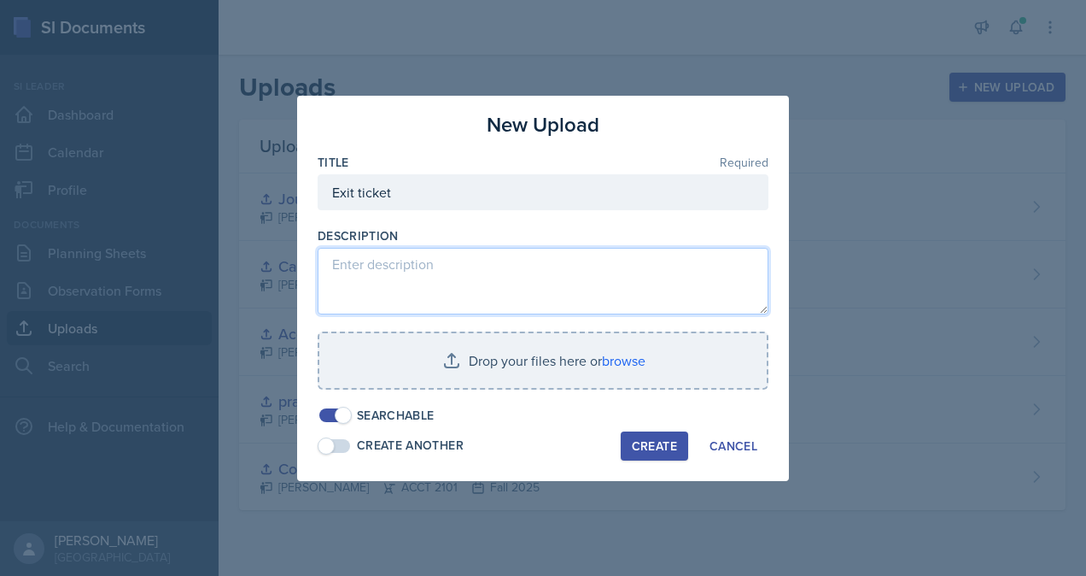
click at [488, 272] on textarea at bounding box center [543, 281] width 451 height 67
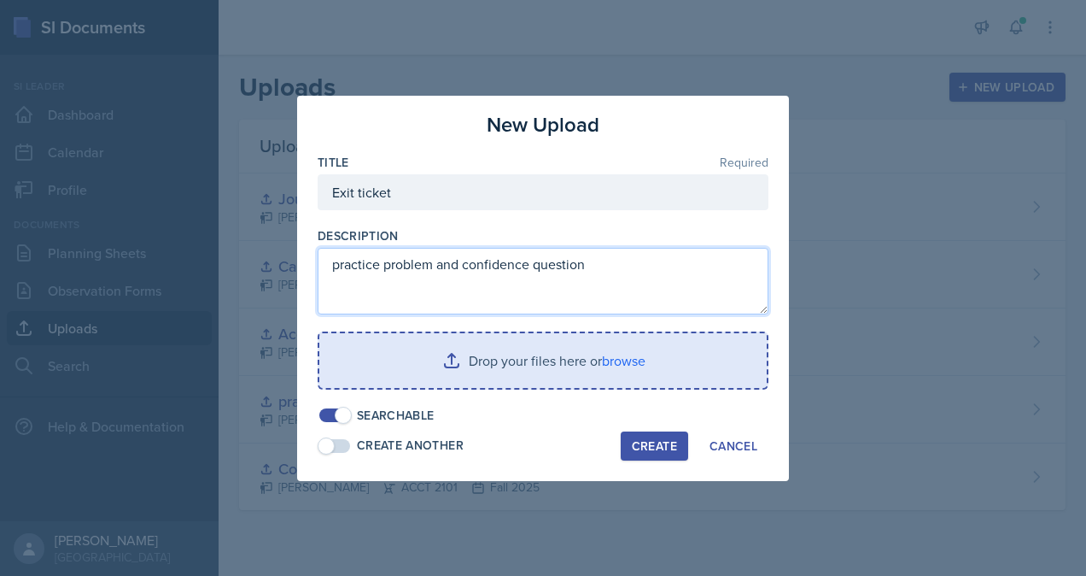
type textarea "practice problem and confidence question"
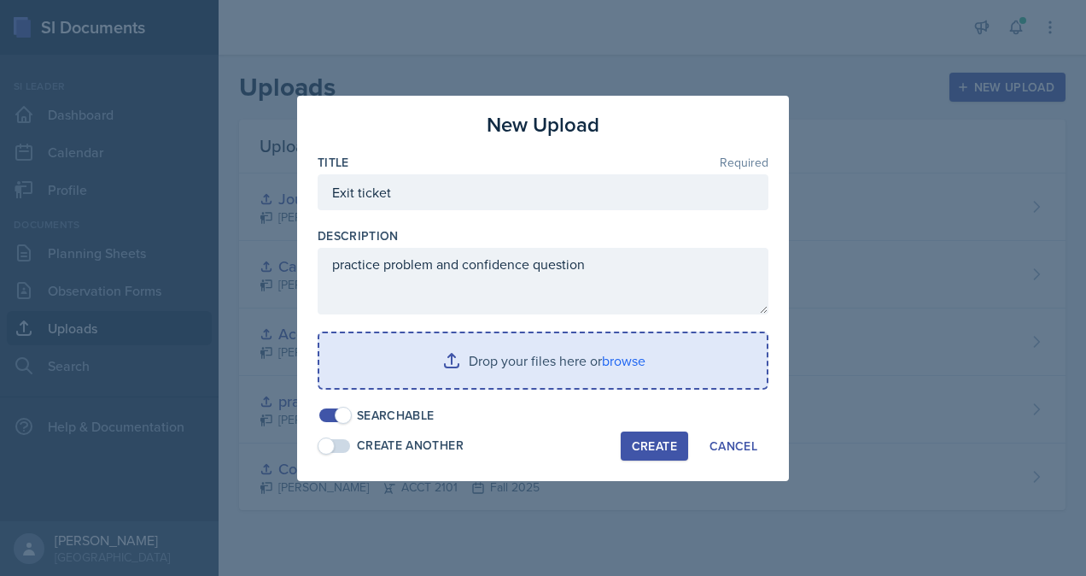
click at [500, 364] on input "file" at bounding box center [543, 360] width 448 height 55
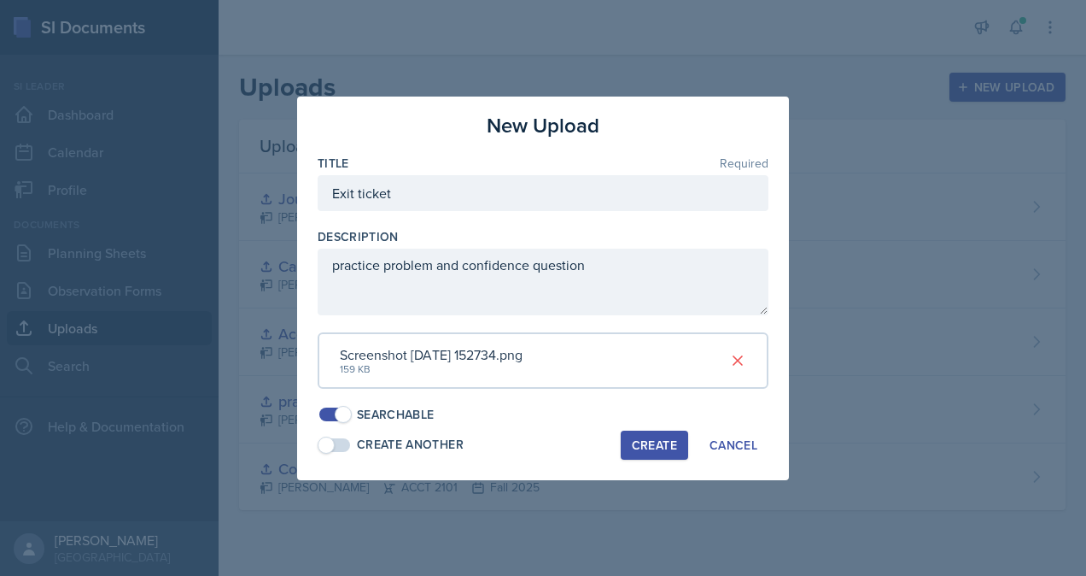
click at [645, 449] on div "Create" at bounding box center [654, 445] width 45 height 14
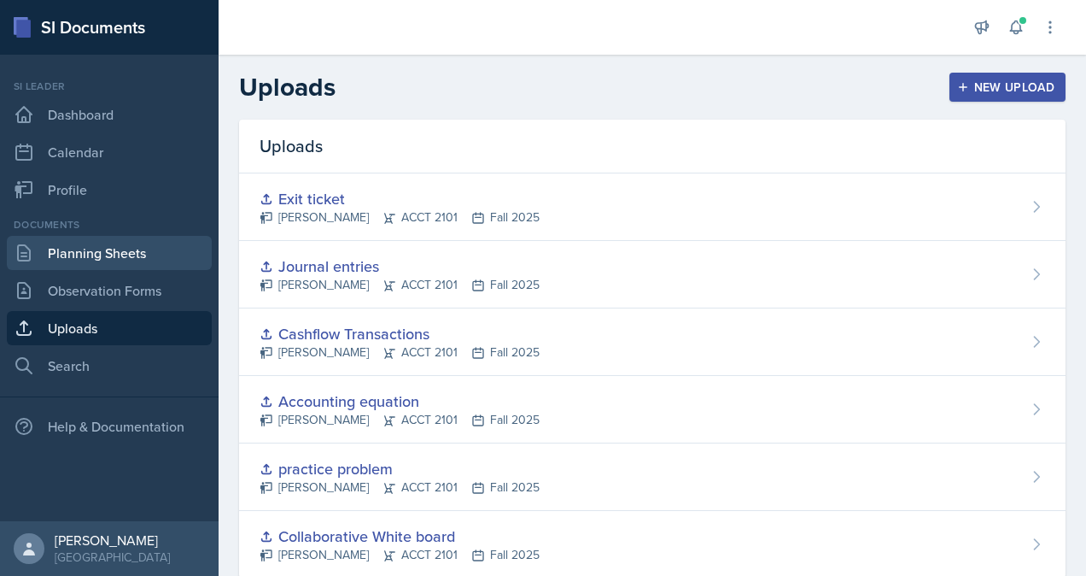
click at [132, 261] on link "Planning Sheets" at bounding box center [109, 253] width 205 height 34
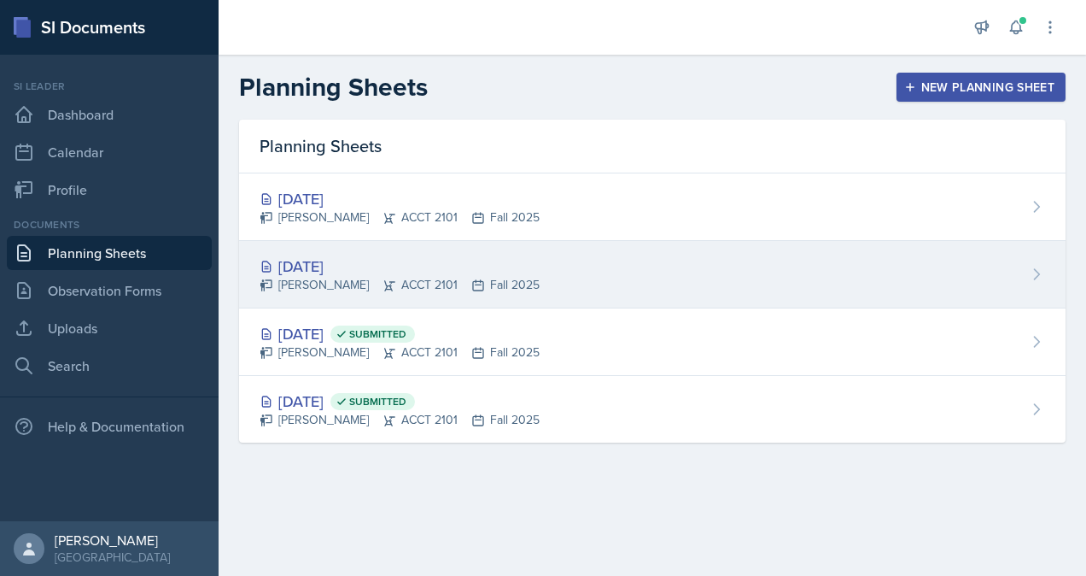
click at [435, 273] on div "[DATE]" at bounding box center [400, 265] width 280 height 23
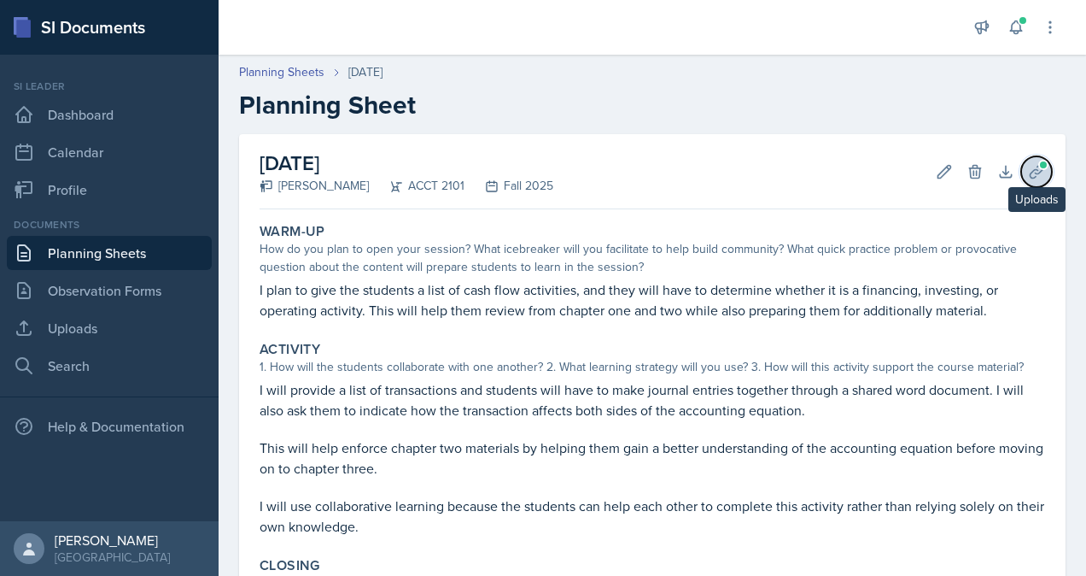
click at [1030, 173] on icon at bounding box center [1036, 171] width 17 height 17
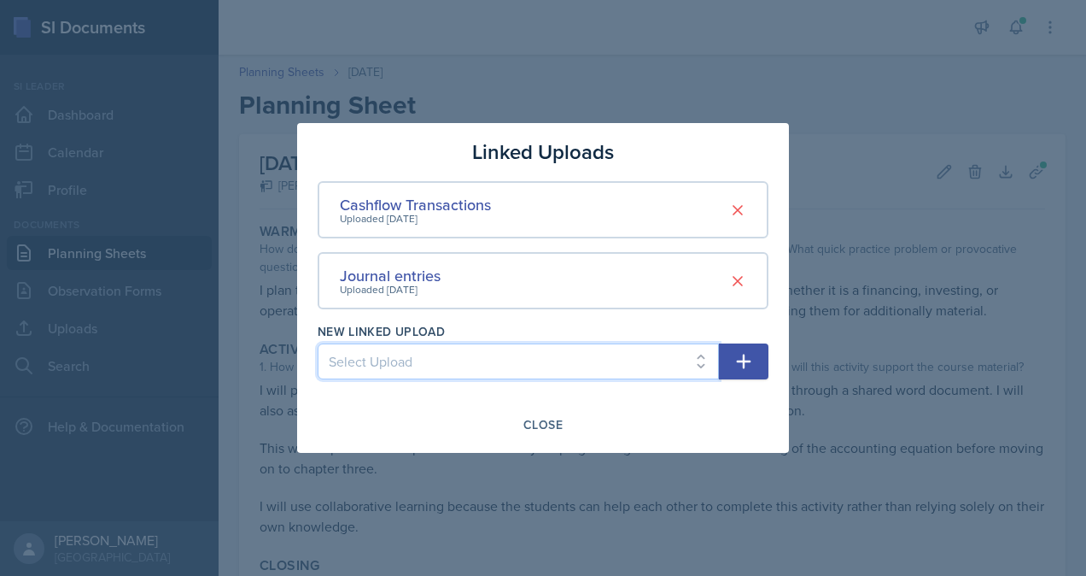
click at [620, 360] on select "Select Upload practice problem Collaborative White board Accounting equation Ex…" at bounding box center [518, 361] width 401 height 36
select select "f6acd07b-bc6f-425a-9df0-f333a04f644d"
click at [318, 343] on select "Select Upload practice problem Collaborative White board Accounting equation Ex…" at bounding box center [518, 361] width 401 height 36
click at [758, 356] on button "button" at bounding box center [744, 361] width 50 height 36
select select
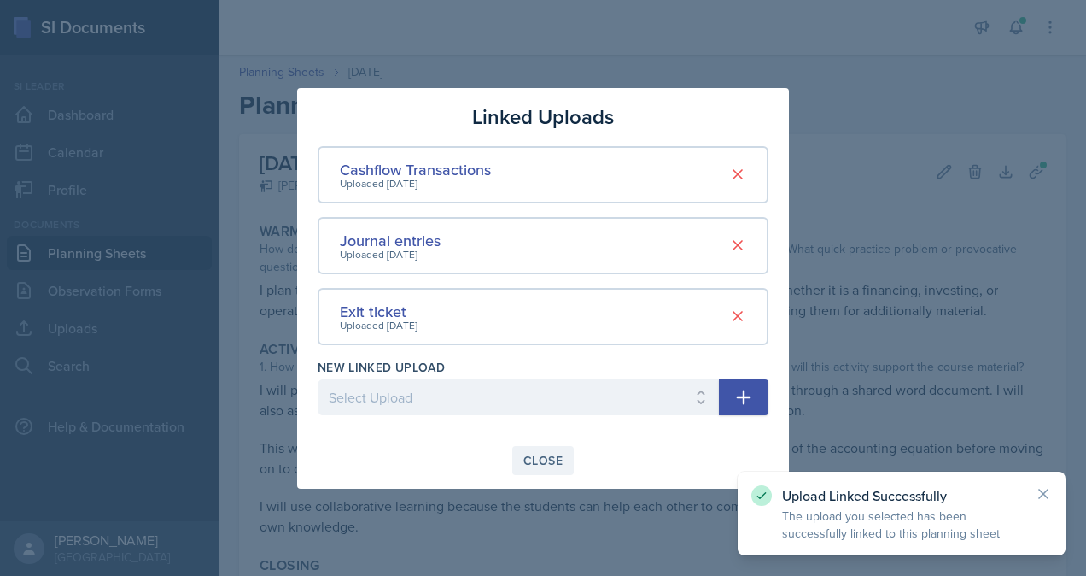
click at [557, 458] on div "Close" at bounding box center [543, 460] width 39 height 14
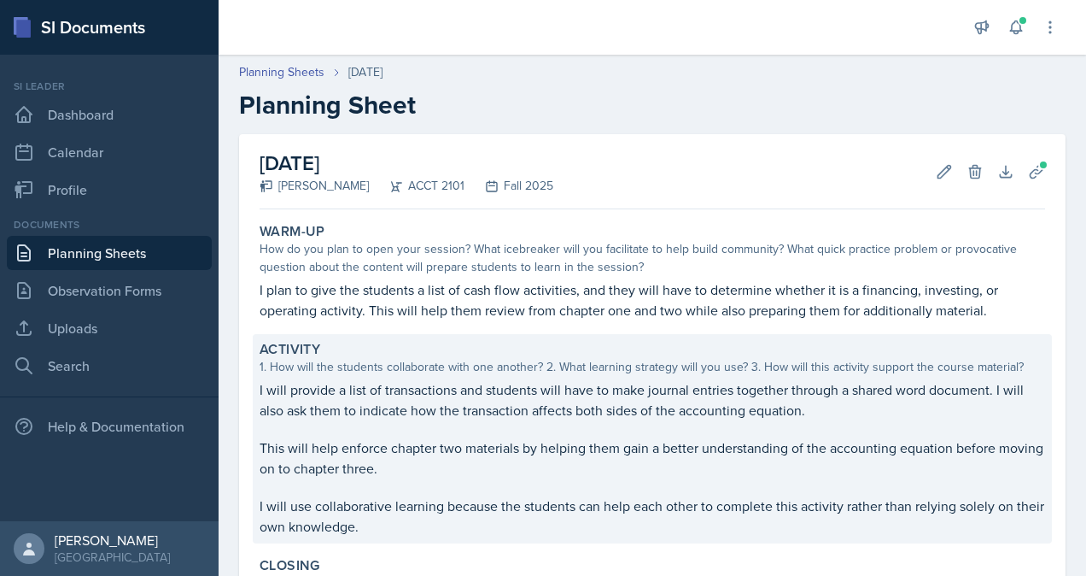
scroll to position [295, 0]
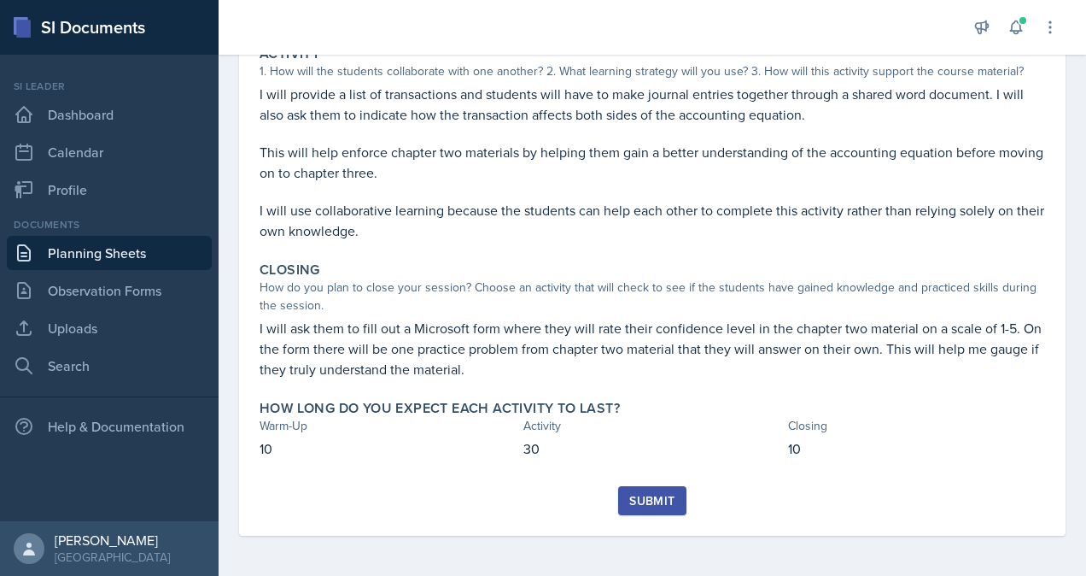
click at [639, 499] on div "Submit" at bounding box center [651, 501] width 45 height 14
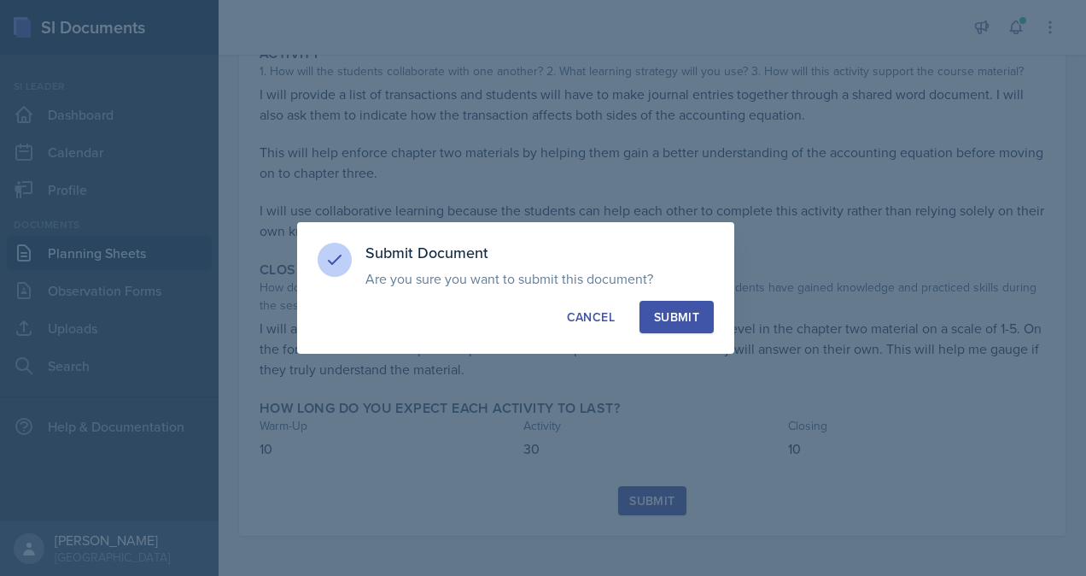
click at [682, 319] on div "Submit" at bounding box center [676, 316] width 45 height 17
